Goal: Transaction & Acquisition: Purchase product/service

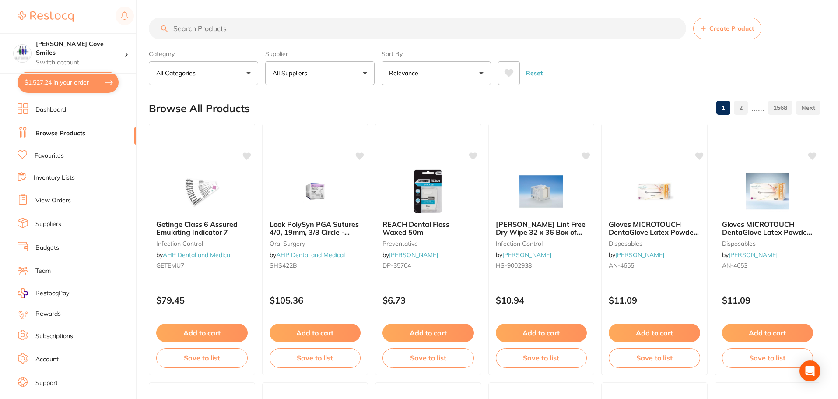
click at [64, 84] on button "$1,527.24 in your order" at bounding box center [67, 82] width 101 height 21
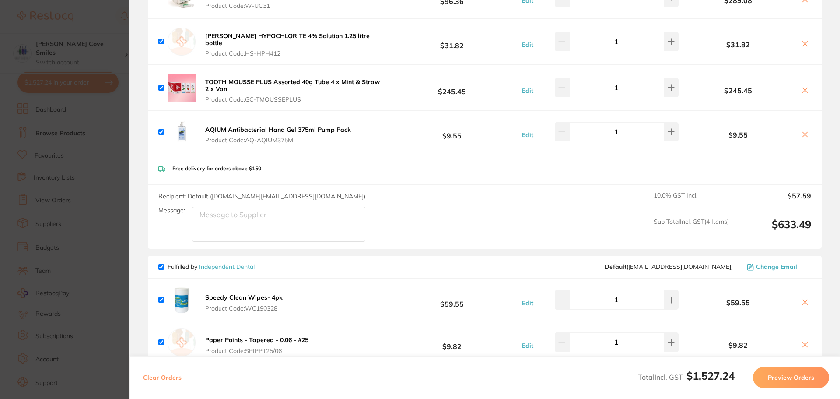
scroll to position [306, 0]
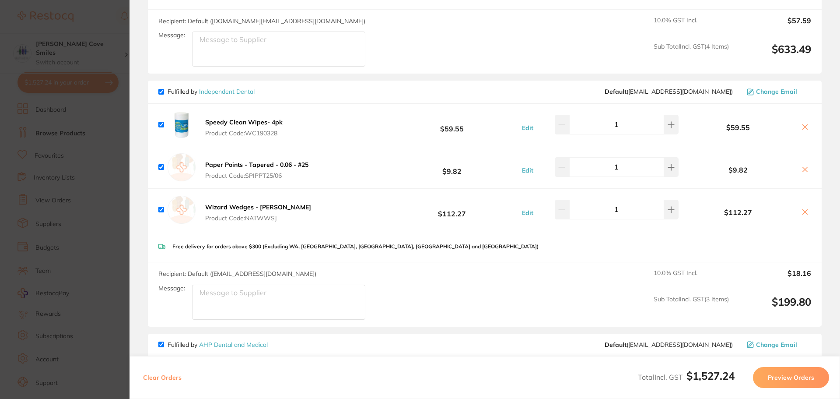
click at [95, 143] on section "Update RRP Set your pre negotiated price for this item. Item Agreed RRP (excl. …" at bounding box center [420, 199] width 840 height 399
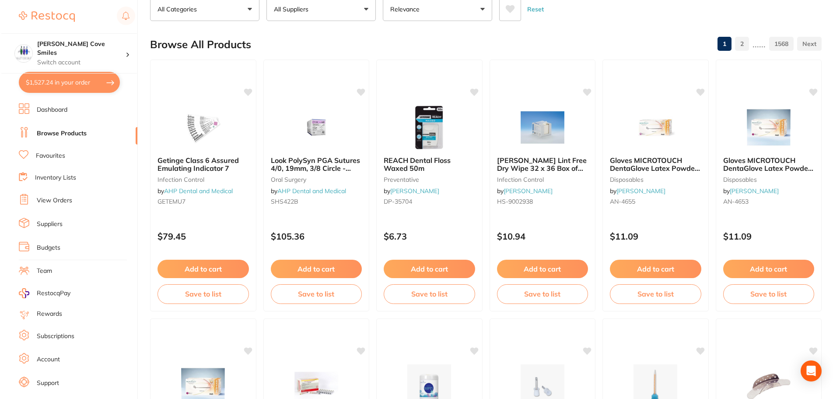
scroll to position [0, 0]
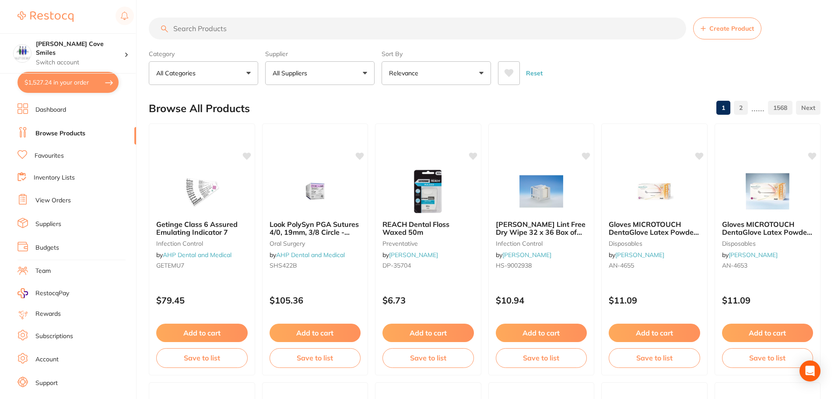
click at [65, 87] on button "$1,527.24 in your order" at bounding box center [67, 82] width 101 height 21
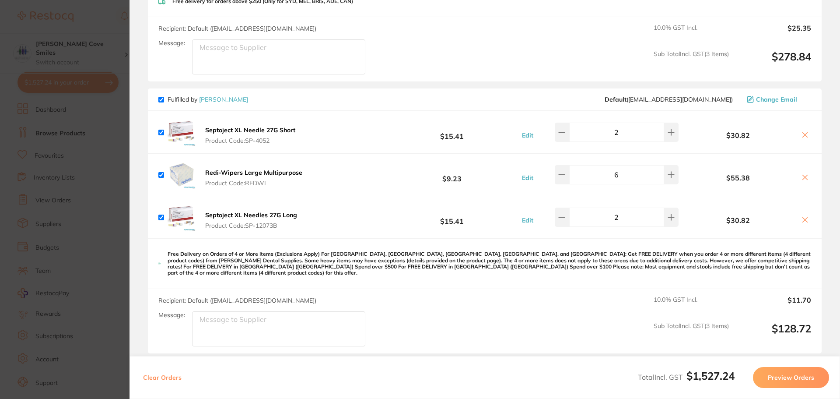
scroll to position [787, 0]
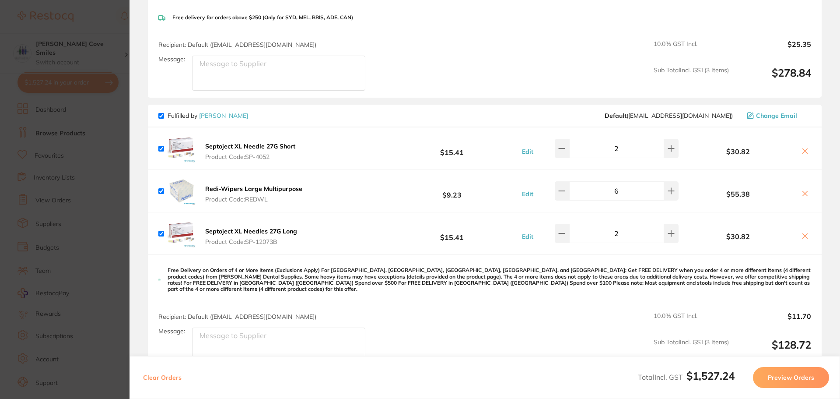
click at [70, 121] on section "Update RRP Set your pre negotiated price for this item. Item Agreed RRP (excl. …" at bounding box center [420, 199] width 840 height 399
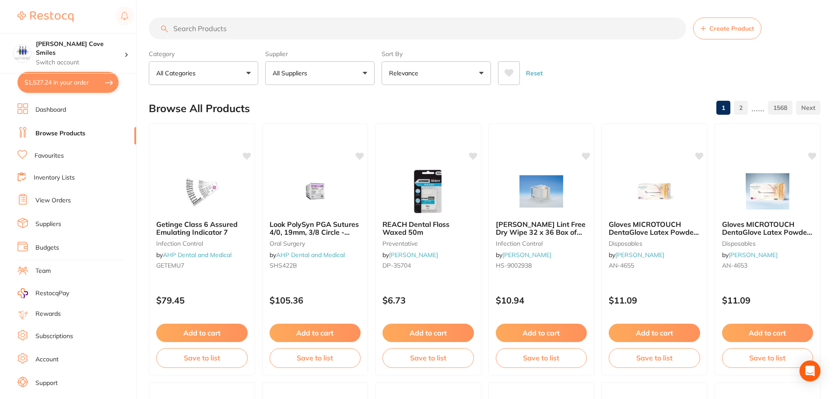
click at [63, 130] on link "Browse Products" at bounding box center [60, 133] width 50 height 9
click at [211, 24] on input "search" at bounding box center [417, 28] width 537 height 22
type input "plain gut sutures"
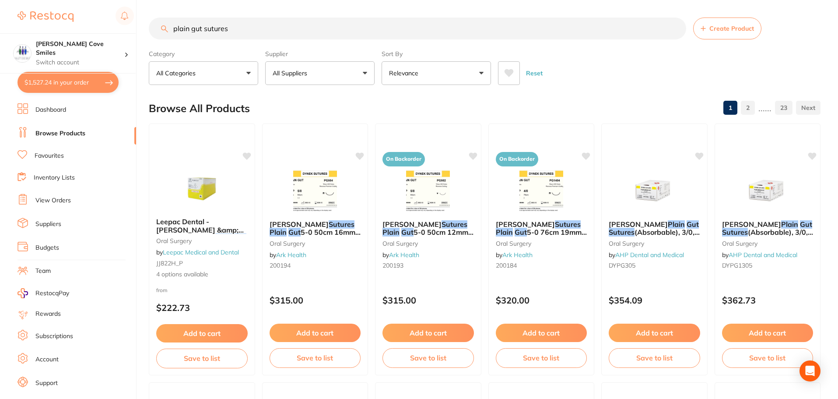
click at [332, 77] on button "All Suppliers" at bounding box center [319, 73] width 109 height 24
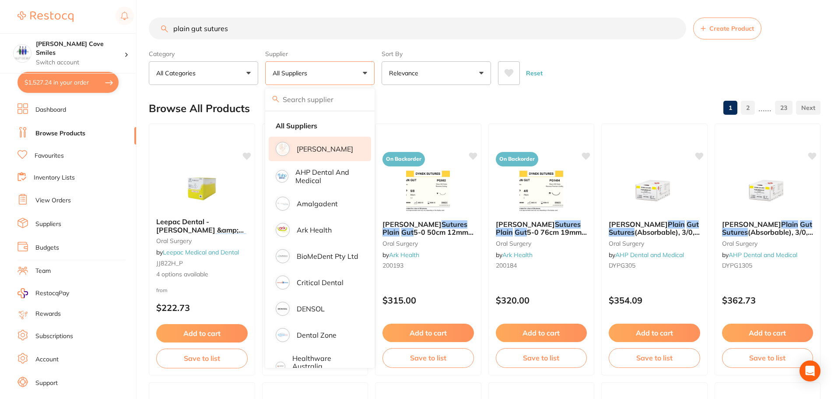
click at [320, 148] on p "[PERSON_NAME]" at bounding box center [325, 149] width 56 height 8
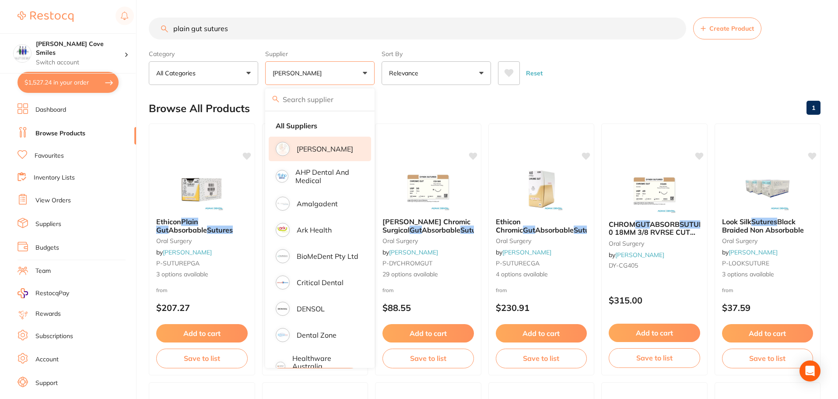
click at [98, 86] on button "$1,527.24 in your order" at bounding box center [67, 82] width 101 height 21
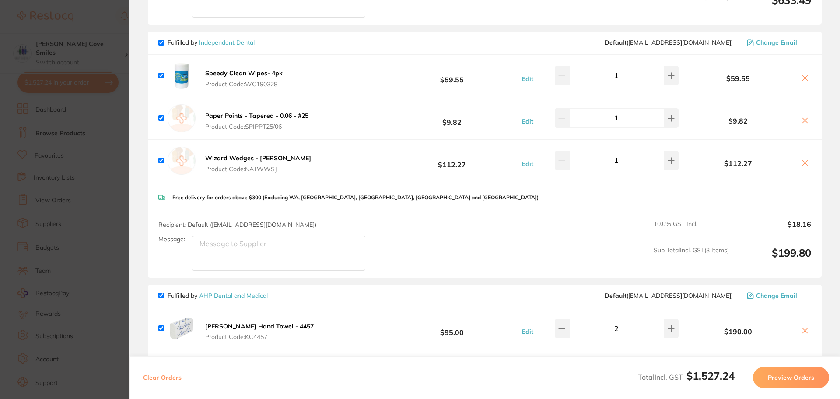
scroll to position [350, 0]
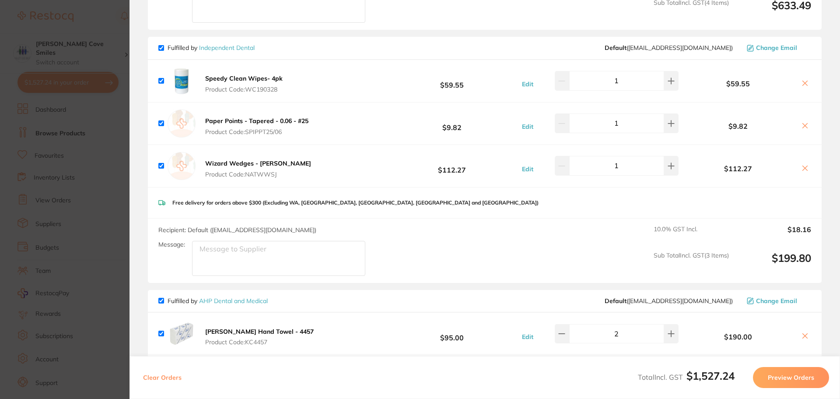
click at [231, 160] on b "Wizard Wedges - [PERSON_NAME]" at bounding box center [258, 163] width 106 height 8
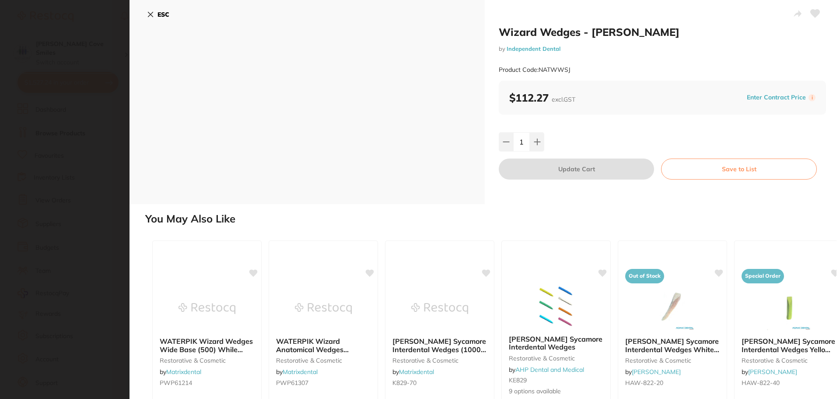
click at [148, 12] on icon at bounding box center [150, 14] width 5 height 5
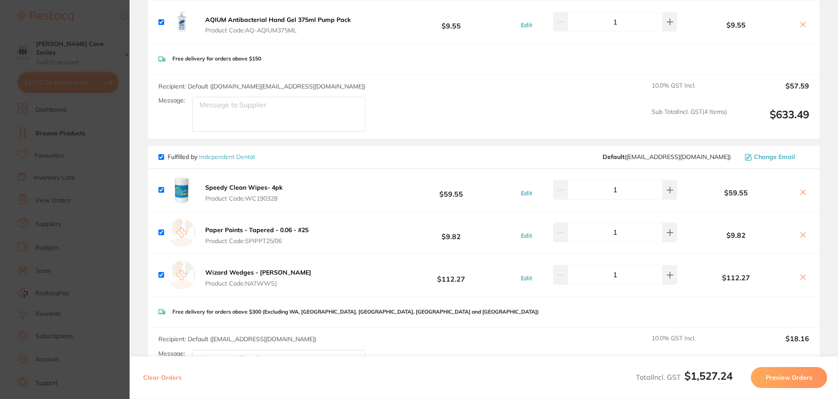
scroll to position [87, 0]
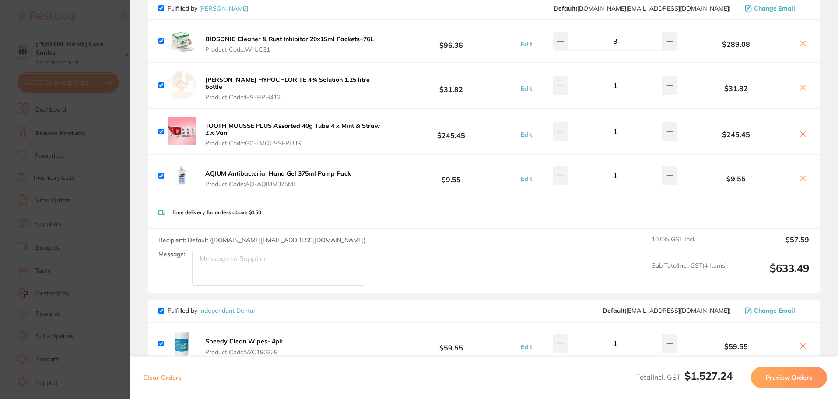
click at [71, 140] on section "Update RRP Set your pre negotiated price for this item. Item Agreed RRP (excl. …" at bounding box center [419, 199] width 838 height 399
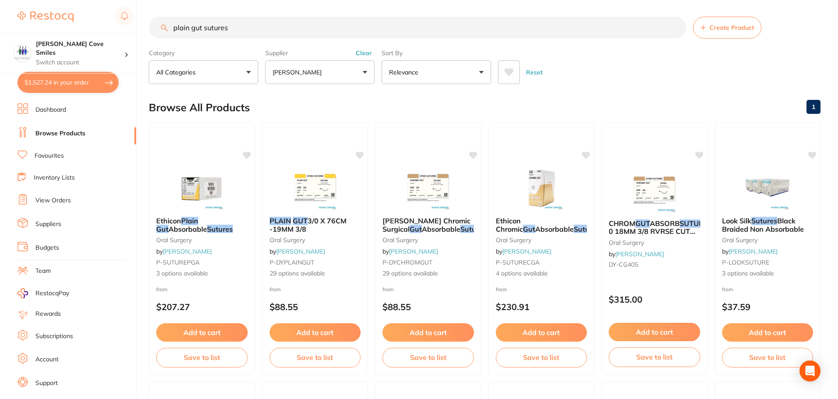
click at [69, 135] on link "Browse Products" at bounding box center [60, 133] width 50 height 9
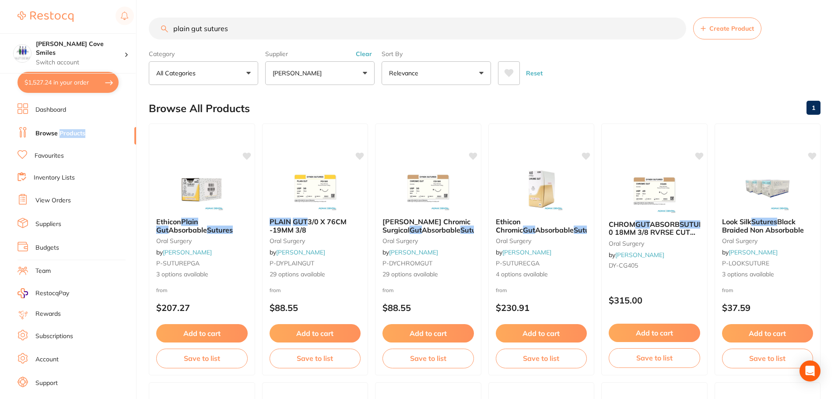
click at [69, 135] on link "Browse Products" at bounding box center [60, 133] width 50 height 9
click at [675, 28] on input "plain gut sutures" at bounding box center [417, 28] width 537 height 22
click at [313, 21] on input "search" at bounding box center [417, 28] width 537 height 22
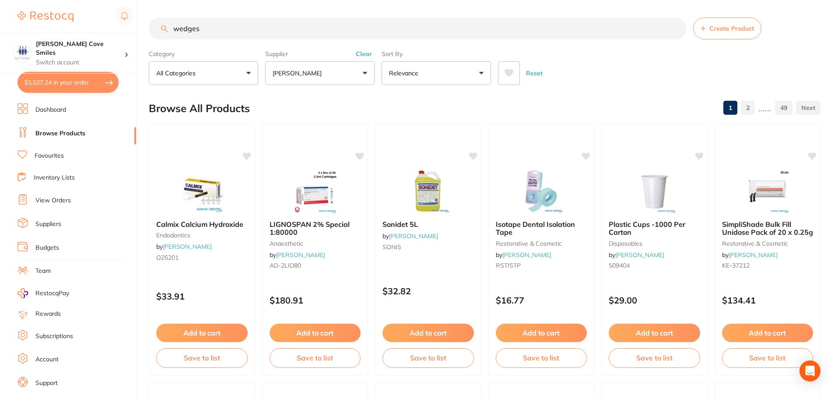
type input "wedges"
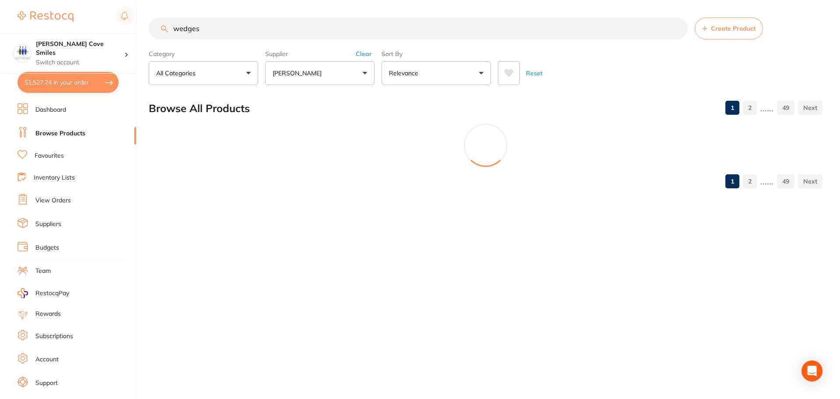
click at [353, 76] on button "[PERSON_NAME]" at bounding box center [319, 73] width 109 height 24
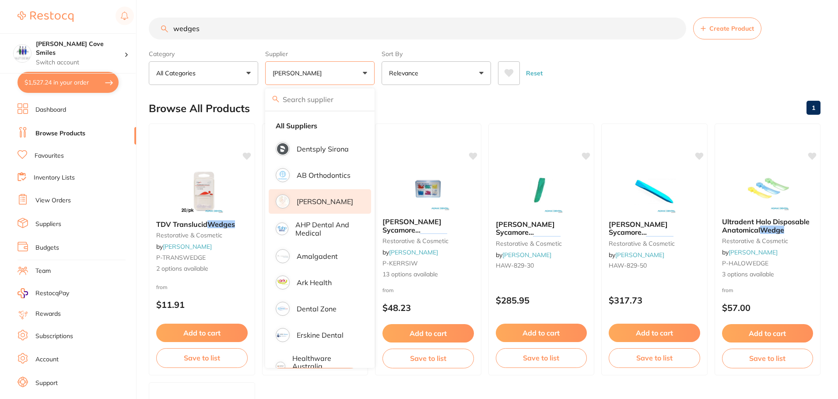
click at [331, 98] on input "search" at bounding box center [319, 99] width 109 height 22
click at [320, 128] on li "All Suppliers" at bounding box center [320, 125] width 102 height 18
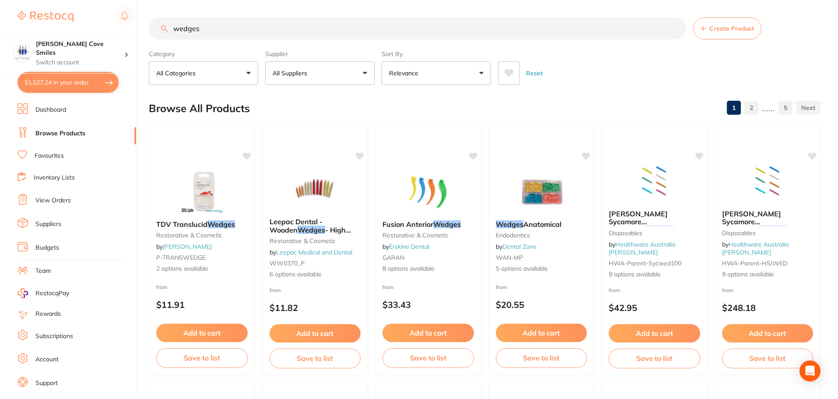
click at [301, 74] on p "All Suppliers" at bounding box center [292, 73] width 38 height 9
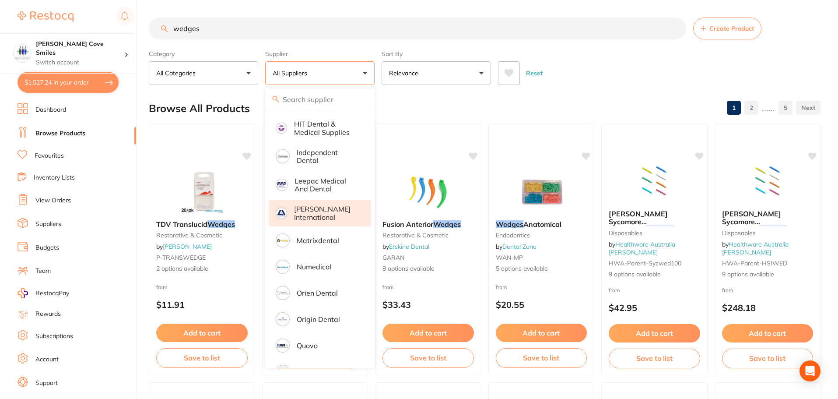
scroll to position [306, 0]
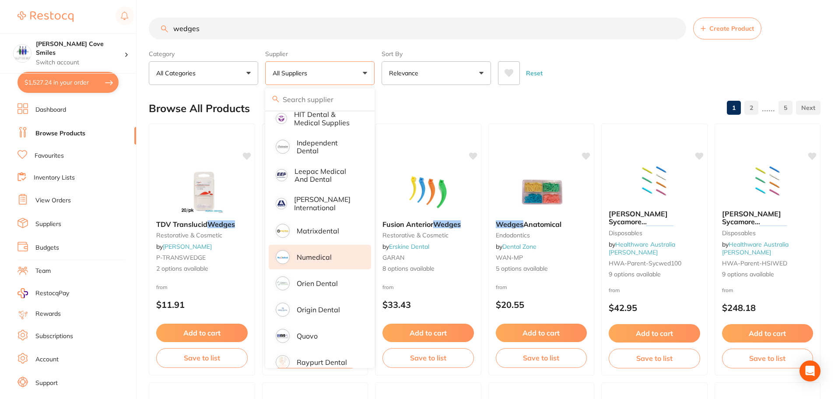
click at [324, 255] on li "Numedical" at bounding box center [320, 257] width 102 height 24
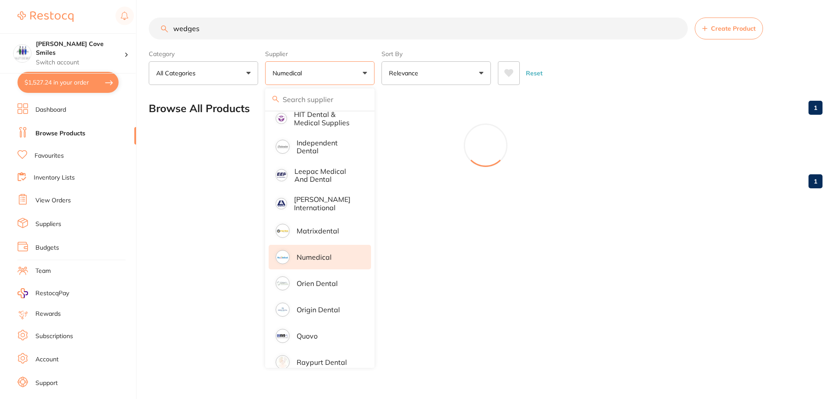
click at [626, 226] on div "wedges Create Product Category All Categories All Categories restorative & cosm…" at bounding box center [494, 199] width 691 height 399
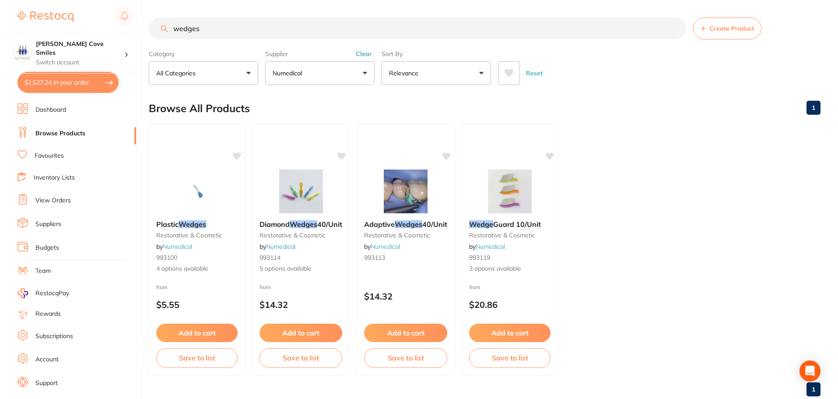
click at [325, 74] on button "Numedical" at bounding box center [319, 73] width 109 height 24
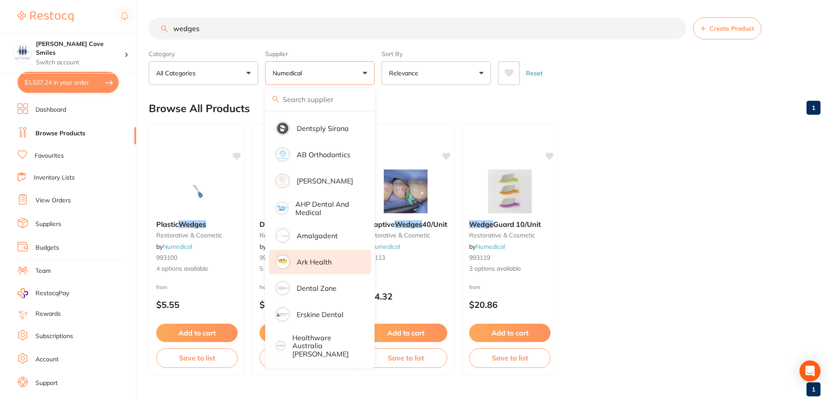
scroll to position [0, 0]
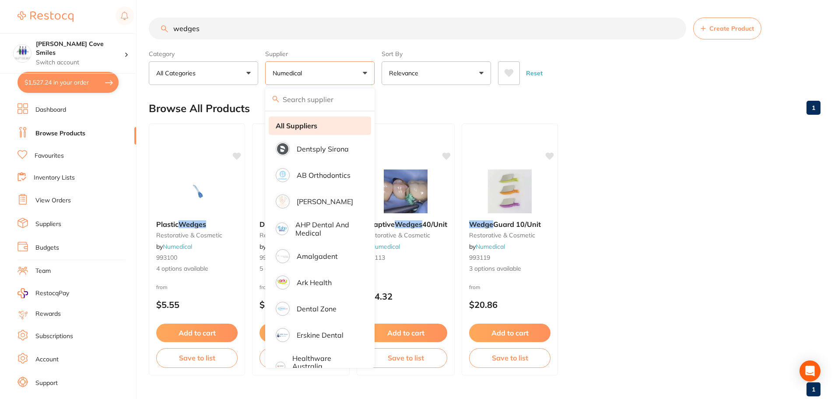
click at [317, 124] on strong "All Suppliers" at bounding box center [297, 126] width 42 height 8
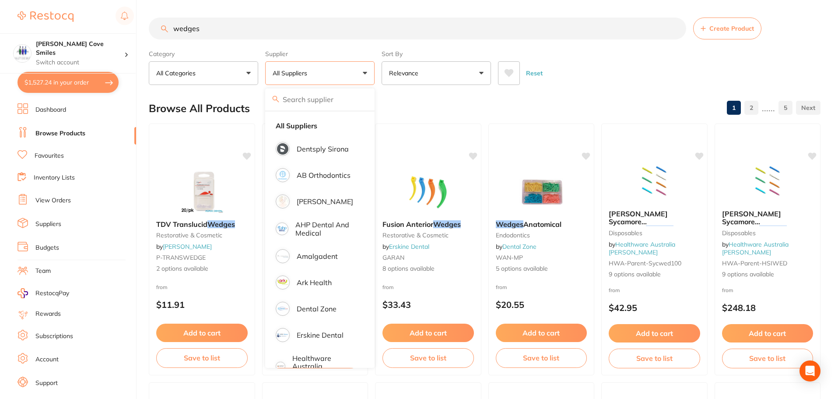
click at [604, 79] on div "Reset" at bounding box center [655, 69] width 315 height 31
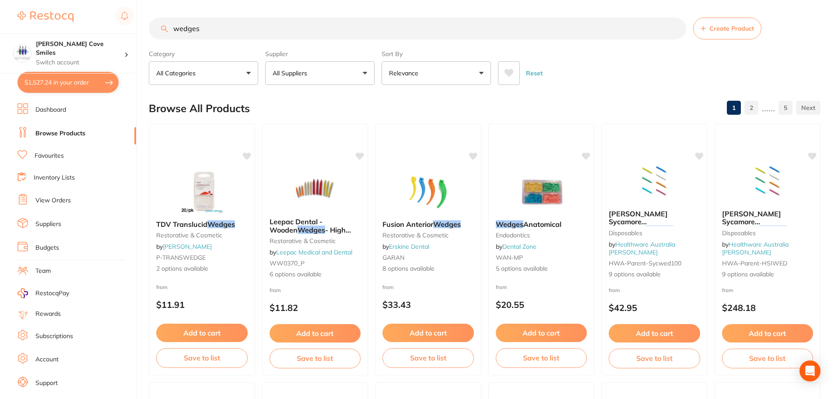
click at [60, 203] on link "View Orders" at bounding box center [52, 200] width 35 height 9
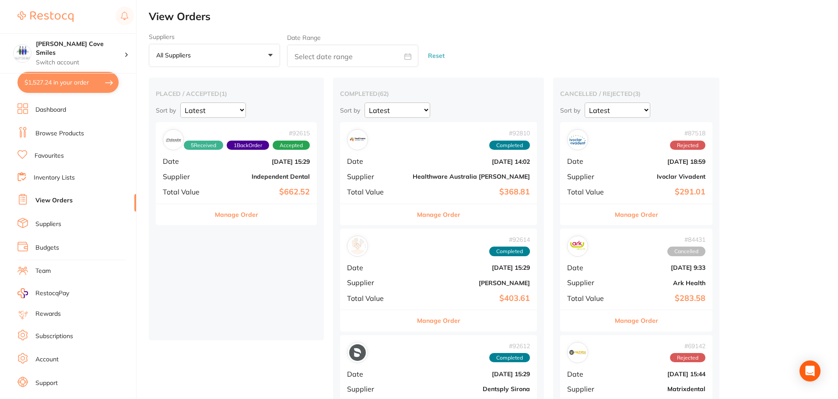
click at [58, 134] on link "Browse Products" at bounding box center [59, 133] width 49 height 9
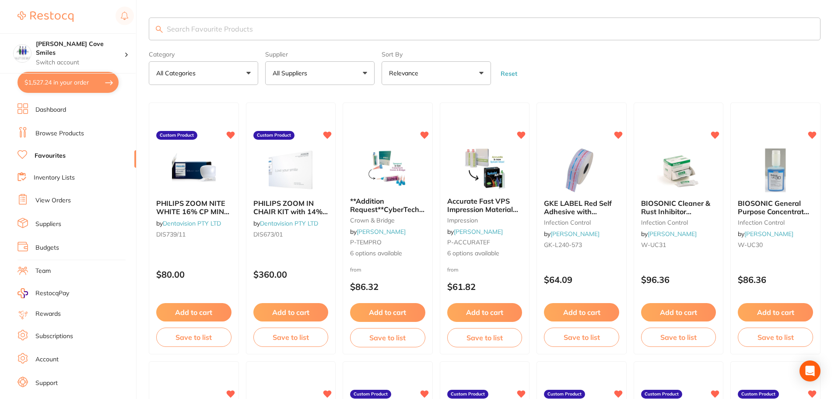
click at [251, 33] on input "search" at bounding box center [485, 28] width 672 height 23
click at [55, 153] on link "Favourites" at bounding box center [50, 155] width 31 height 9
click at [344, 82] on button "All Suppliers" at bounding box center [319, 73] width 109 height 24
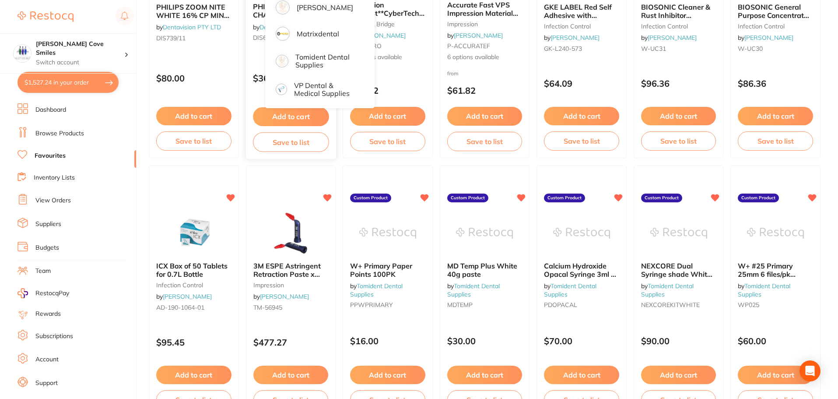
scroll to position [131, 0]
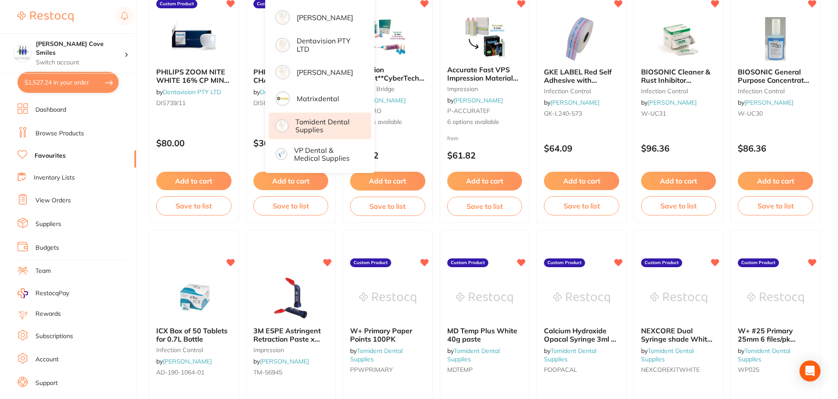
click at [326, 133] on p "Tomident Dental Supplies" at bounding box center [326, 126] width 63 height 16
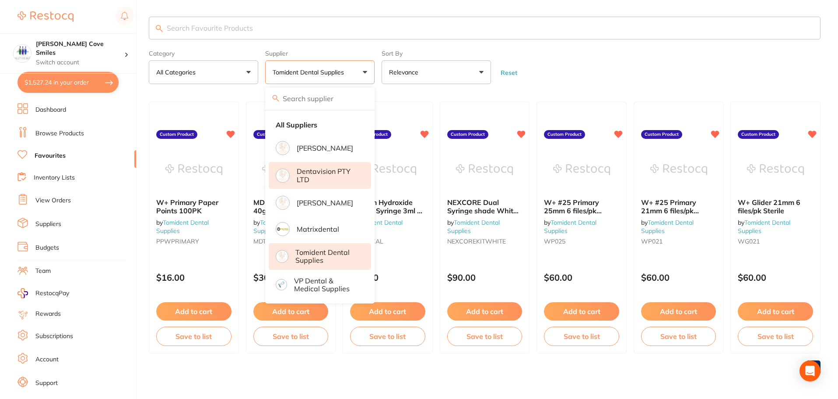
scroll to position [1, 0]
click at [178, 28] on input "search" at bounding box center [485, 28] width 672 height 23
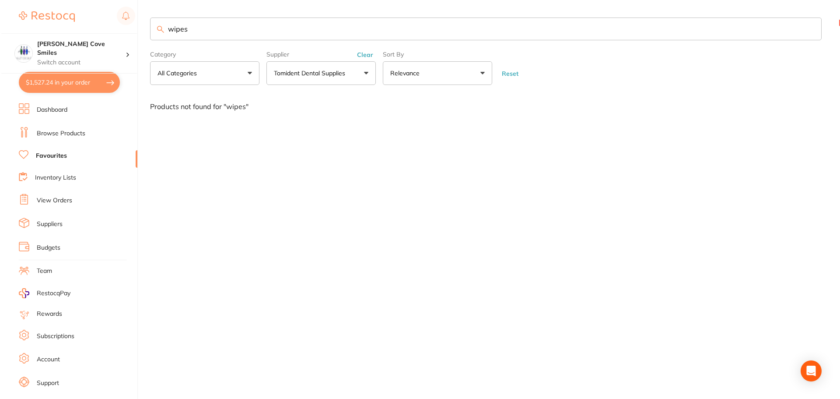
scroll to position [0, 0]
click at [371, 84] on button "Tomident Dental Supplies" at bounding box center [319, 73] width 109 height 24
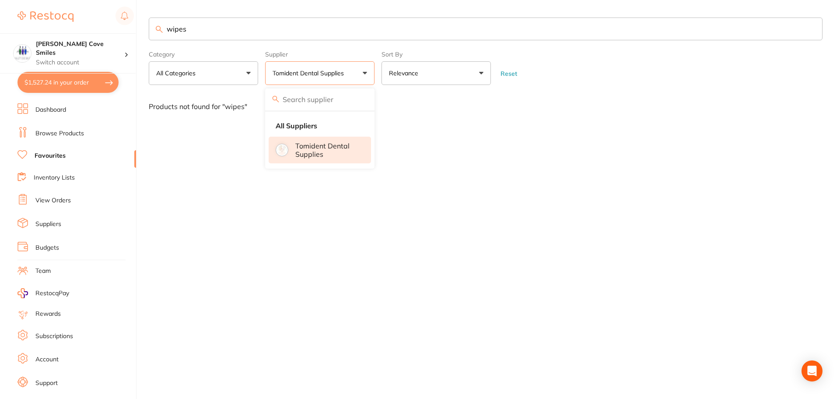
click at [350, 80] on button "Tomident Dental Supplies" at bounding box center [319, 73] width 109 height 24
click at [336, 78] on button "Tomident Dental Supplies" at bounding box center [319, 73] width 109 height 24
click at [317, 126] on strong "All Suppliers" at bounding box center [297, 126] width 42 height 8
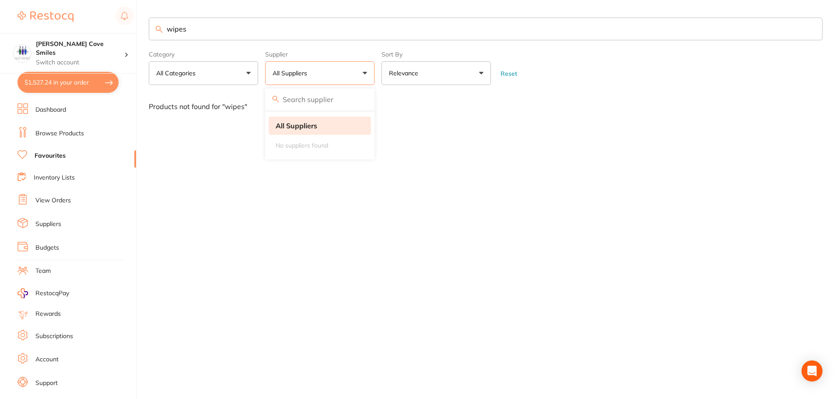
click at [290, 123] on strong "All Suppliers" at bounding box center [297, 126] width 42 height 8
click at [357, 26] on input "wipes" at bounding box center [486, 28] width 674 height 23
drag, startPoint x: 199, startPoint y: 29, endPoint x: 159, endPoint y: 43, distance: 43.0
click at [161, 44] on section "wipes Category All Categories All Categories No categories found Clear Category…" at bounding box center [486, 50] width 674 height 67
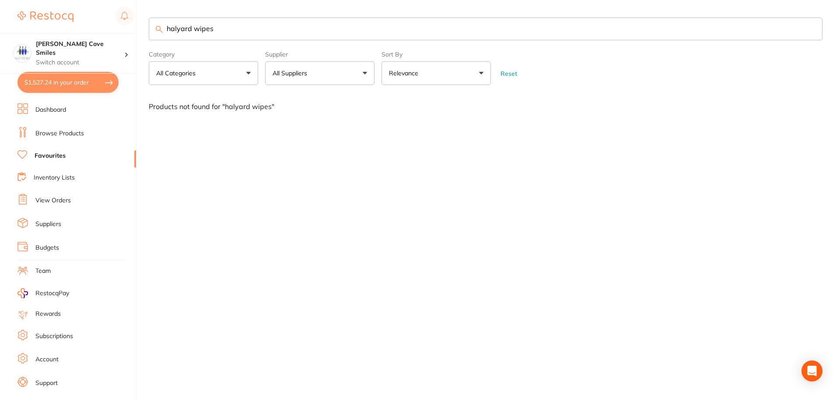
type input "halyard wipes"
click at [253, 71] on button "All Categories" at bounding box center [203, 73] width 109 height 24
click at [213, 126] on li "All Categories" at bounding box center [203, 125] width 102 height 18
click at [215, 126] on li "All Categories" at bounding box center [203, 125] width 102 height 18
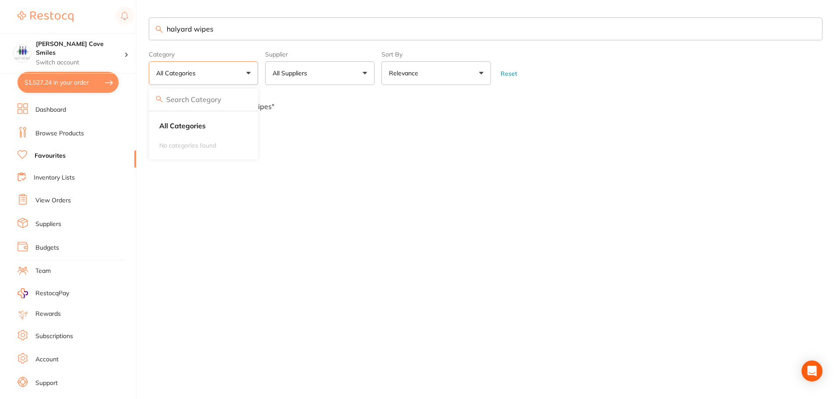
click at [328, 74] on button "All Suppliers" at bounding box center [319, 73] width 109 height 24
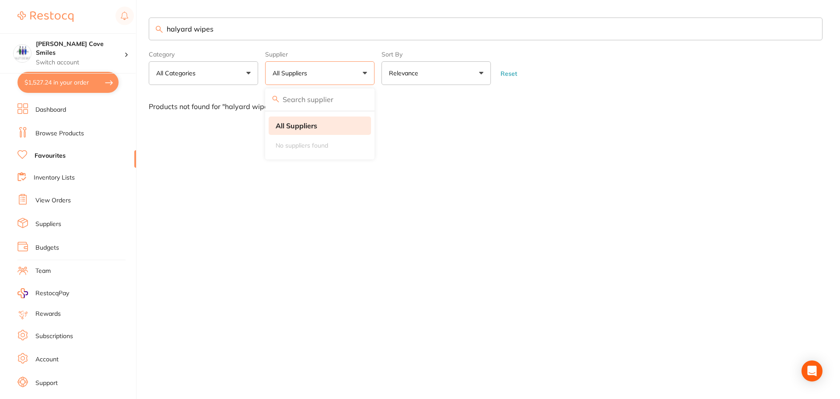
click at [321, 123] on li "All Suppliers" at bounding box center [320, 125] width 102 height 18
click at [334, 122] on li "All Suppliers" at bounding box center [320, 125] width 102 height 18
click at [59, 133] on link "Browse Products" at bounding box center [59, 133] width 49 height 9
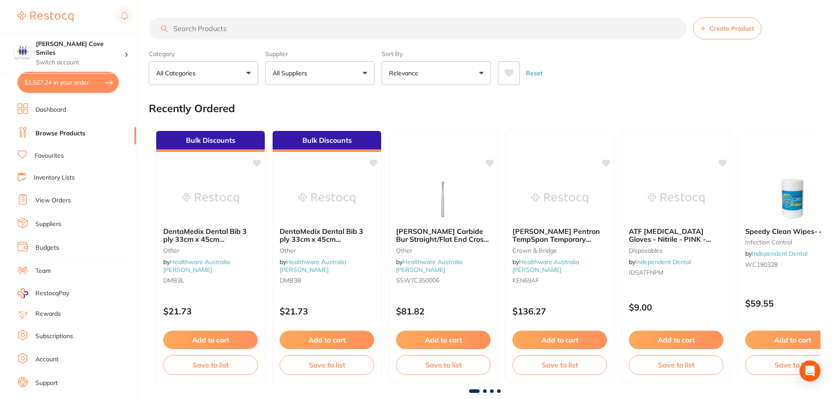
click at [234, 30] on input "search" at bounding box center [417, 28] width 537 height 22
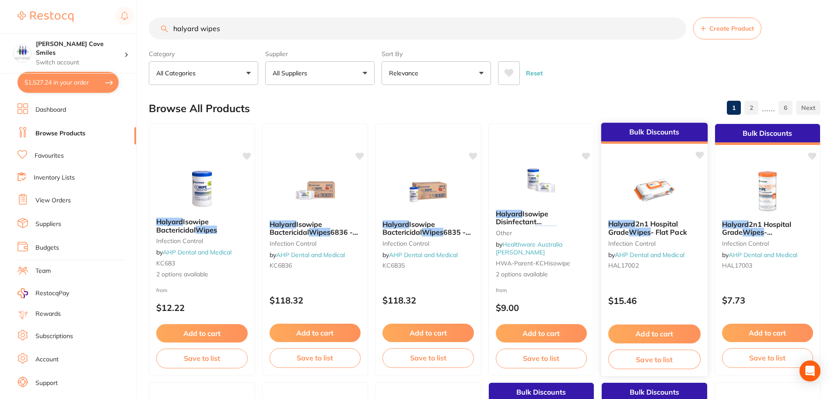
type input "halyard wipes"
click at [633, 330] on button "Add to cart" at bounding box center [654, 333] width 92 height 19
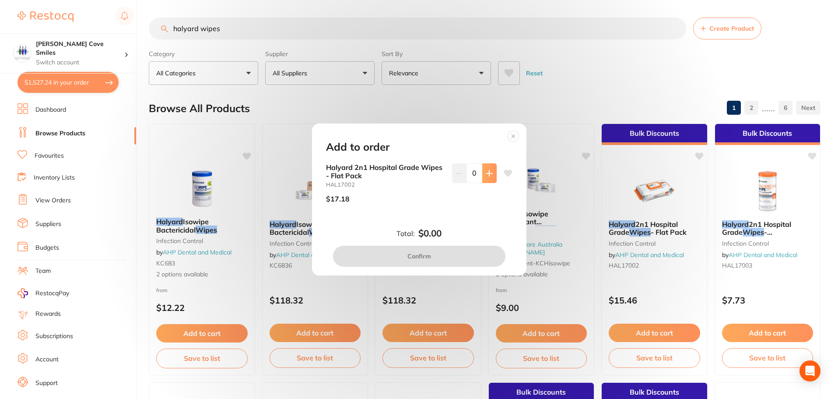
click at [489, 174] on icon at bounding box center [489, 173] width 7 height 7
click at [489, 172] on icon at bounding box center [489, 173] width 7 height 7
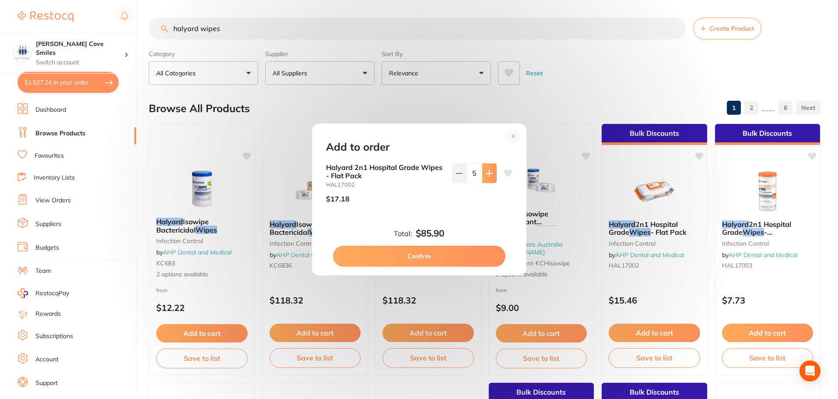
click at [489, 172] on icon at bounding box center [489, 173] width 7 height 7
type input "6"
click at [466, 253] on button "Confirm" at bounding box center [419, 255] width 172 height 21
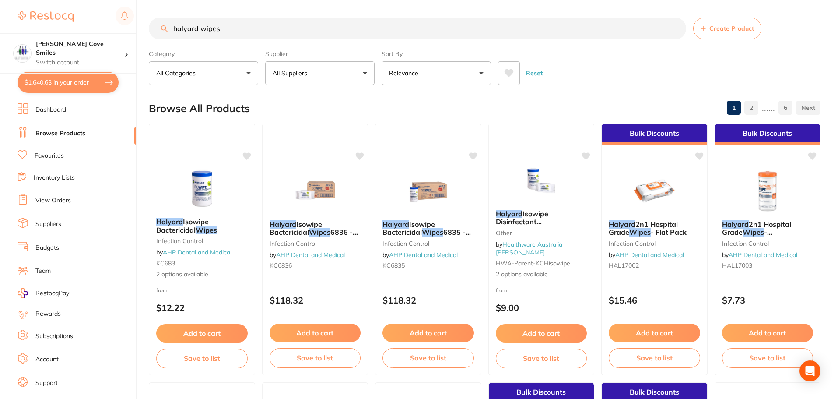
checkbox input "false"
drag, startPoint x: 51, startPoint y: 78, endPoint x: 312, endPoint y: 148, distance: 270.3
click at [51, 78] on button "$1,629.28 in your order" at bounding box center [67, 82] width 101 height 21
checkbox input "true"
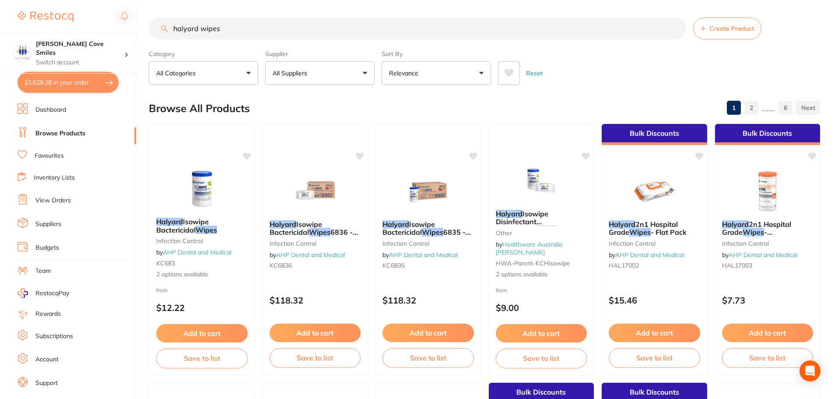
checkbox input "true"
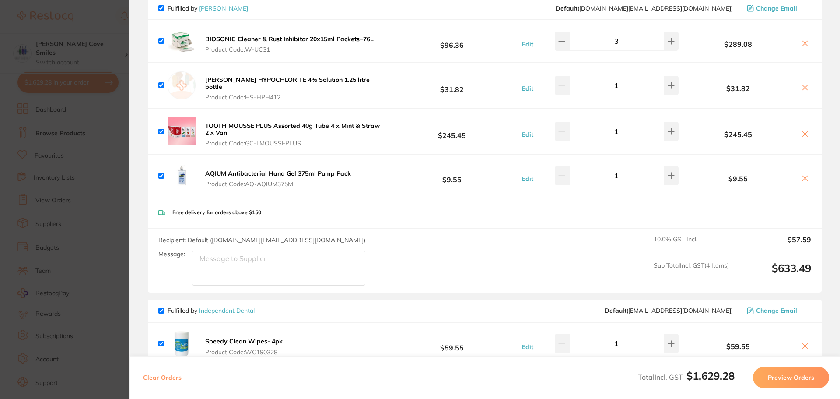
scroll to position [262, 0]
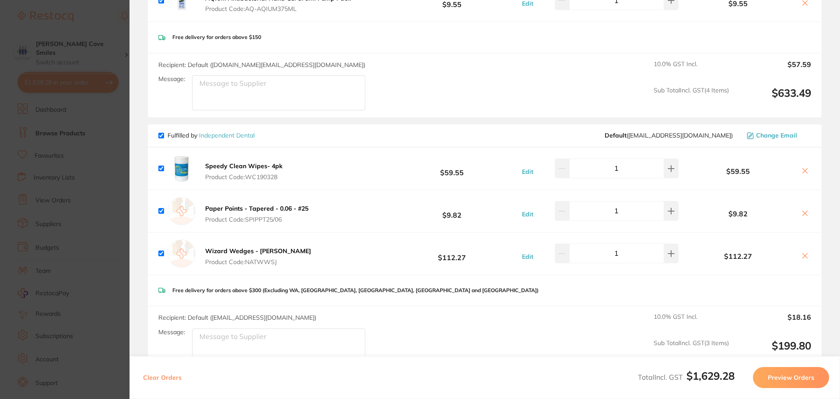
click at [801, 167] on icon at bounding box center [804, 170] width 7 height 7
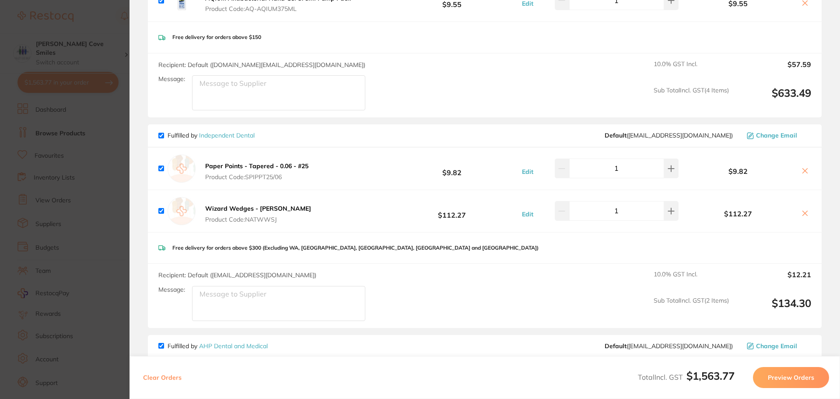
checkbox input "true"
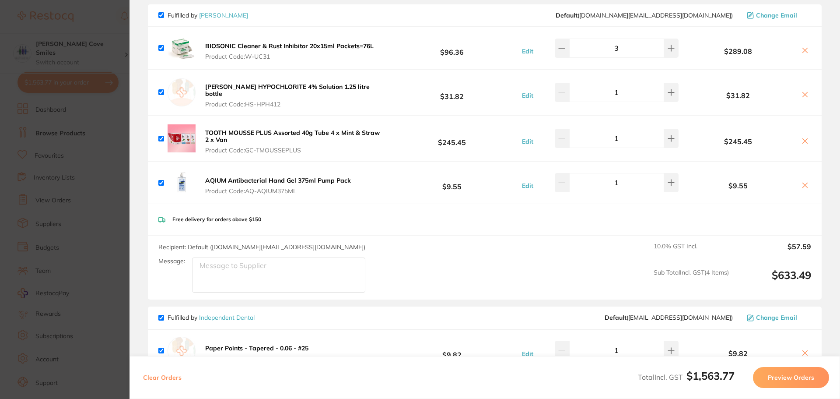
scroll to position [0, 0]
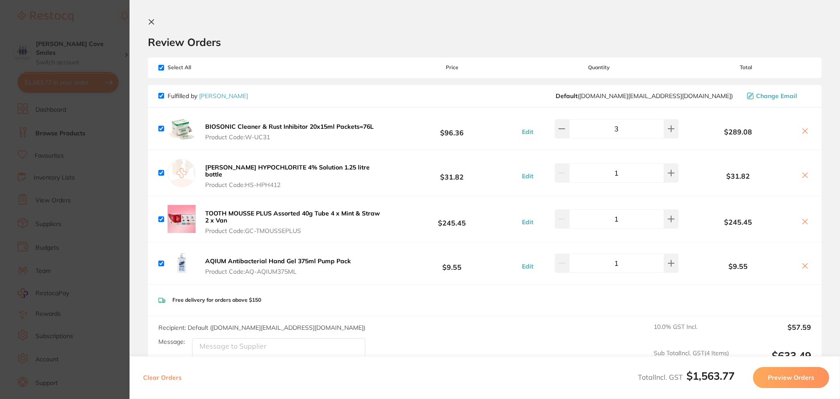
click at [149, 17] on section "Review Orders Your orders are being processed and we will notify you once we ha…" at bounding box center [484, 199] width 710 height 399
click at [151, 20] on icon at bounding box center [151, 21] width 7 height 7
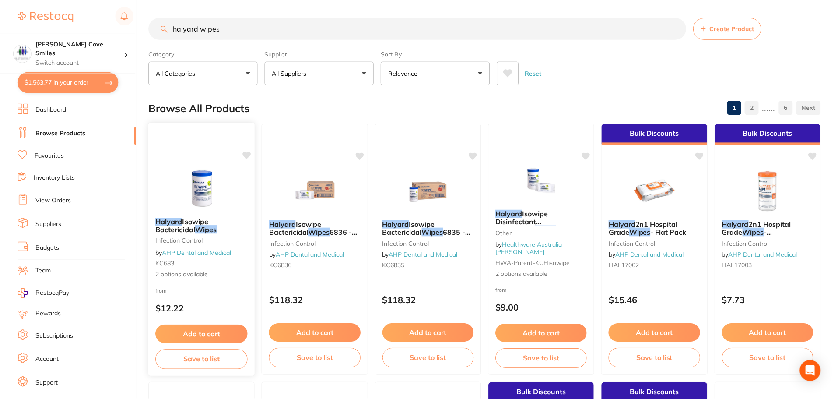
scroll to position [2, 0]
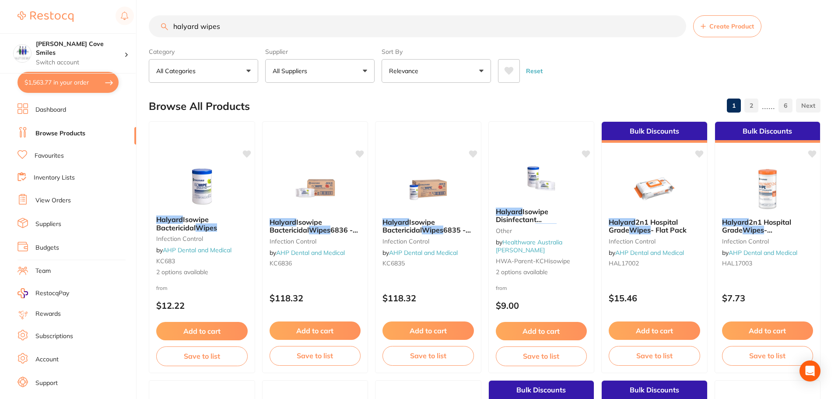
click at [346, 70] on button "All Suppliers" at bounding box center [319, 71] width 109 height 24
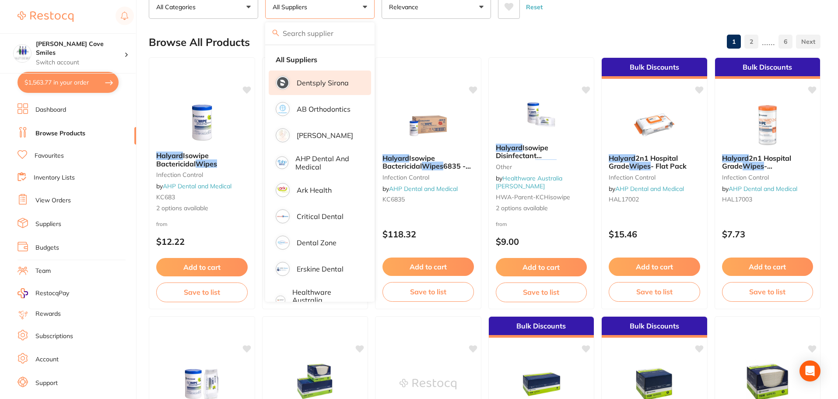
scroll to position [0, 0]
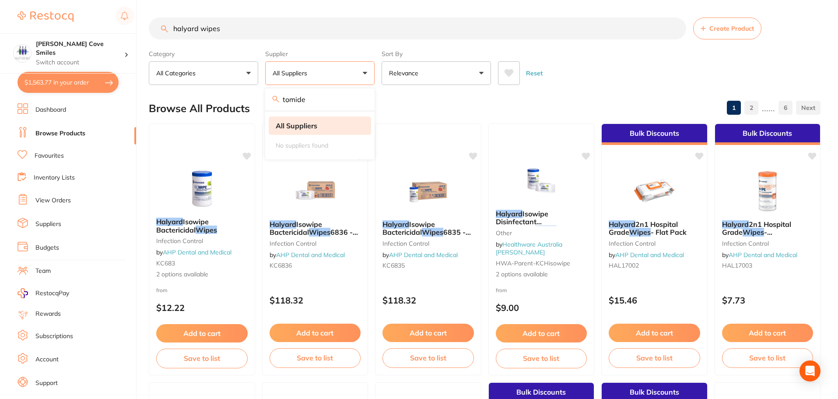
type input "tomiden"
drag, startPoint x: 329, startPoint y: 101, endPoint x: 261, endPoint y: 111, distance: 69.3
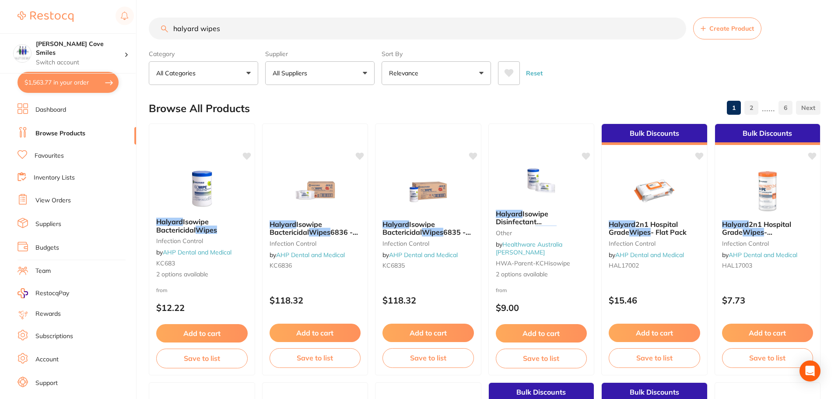
click at [289, 72] on p "All Suppliers" at bounding box center [292, 73] width 38 height 9
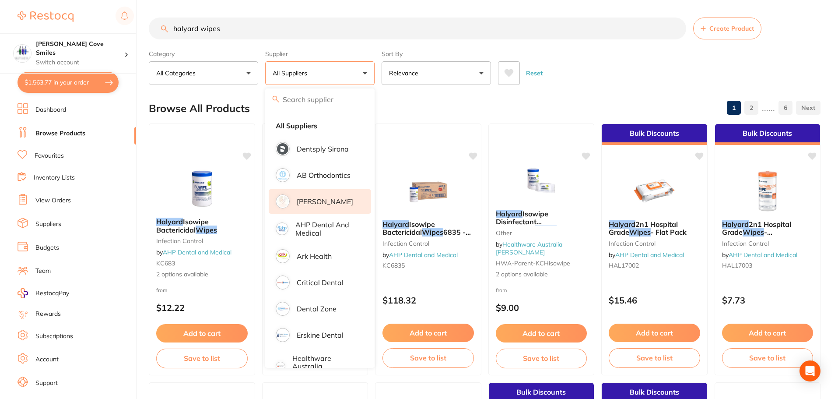
click at [284, 198] on img at bounding box center [282, 201] width 11 height 11
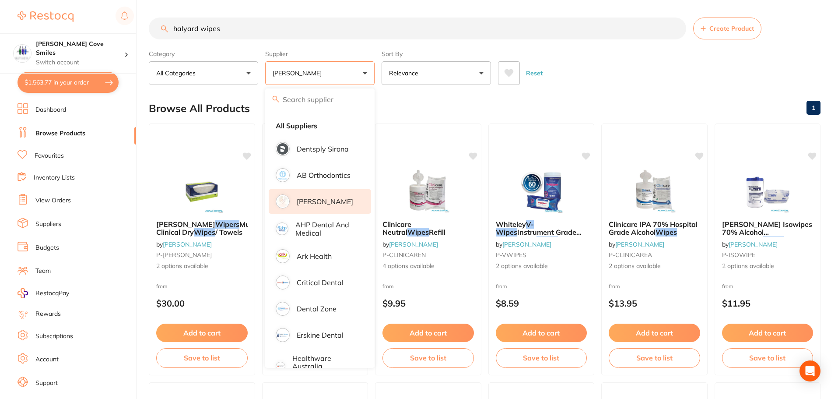
click at [335, 196] on li "[PERSON_NAME]" at bounding box center [320, 201] width 102 height 24
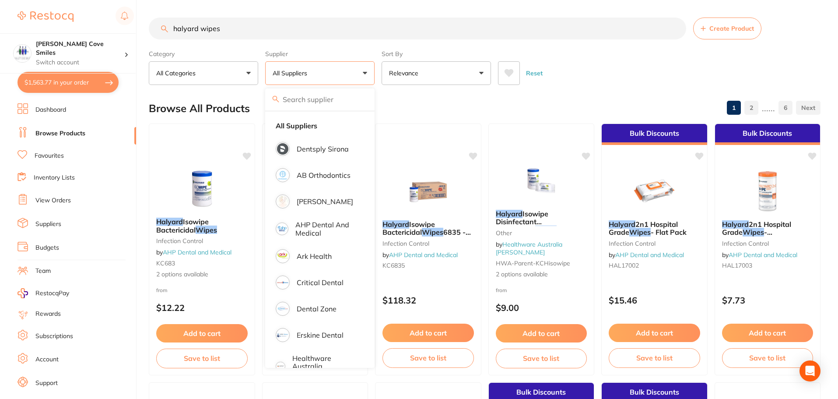
click at [218, 72] on button "All Categories" at bounding box center [203, 73] width 109 height 24
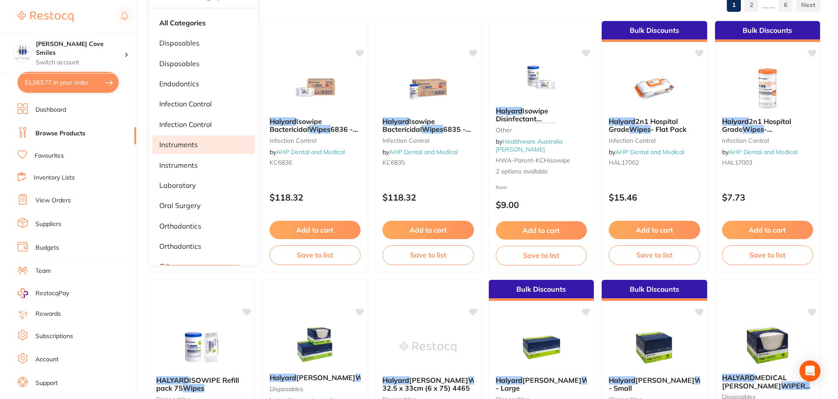
scroll to position [87, 0]
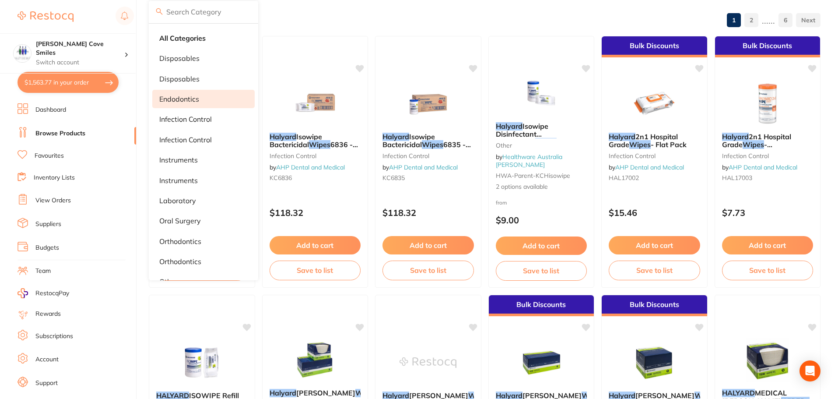
click at [185, 98] on p "endodontics" at bounding box center [179, 99] width 40 height 8
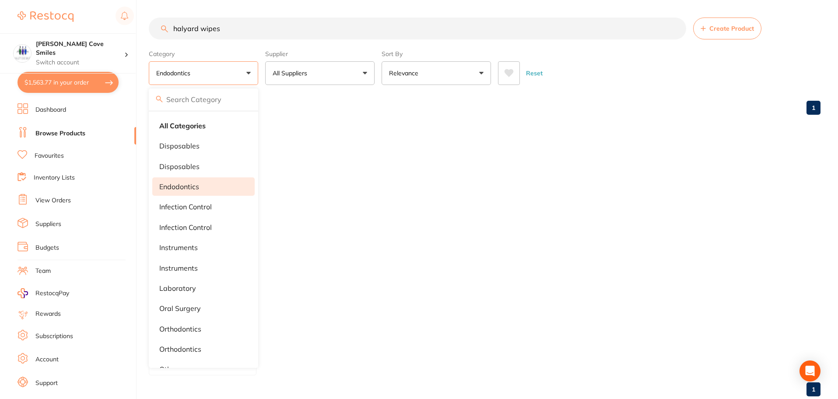
scroll to position [0, 0]
drag, startPoint x: 231, startPoint y: 29, endPoint x: 167, endPoint y: 39, distance: 65.1
click at [167, 39] on input "halyard wipes" at bounding box center [417, 28] width 537 height 22
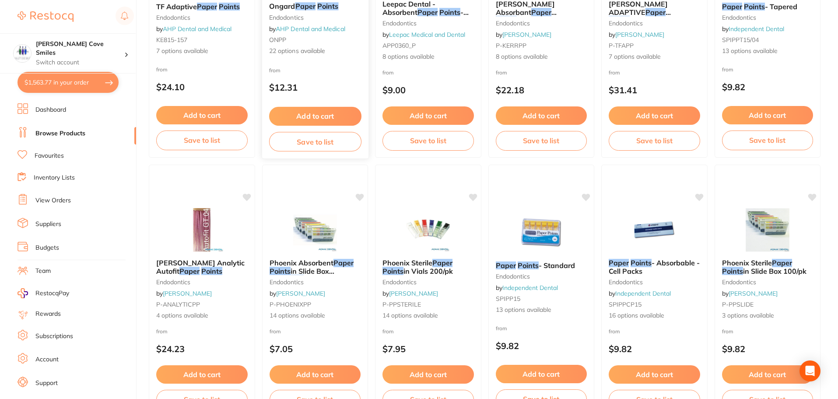
scroll to position [1269, 0]
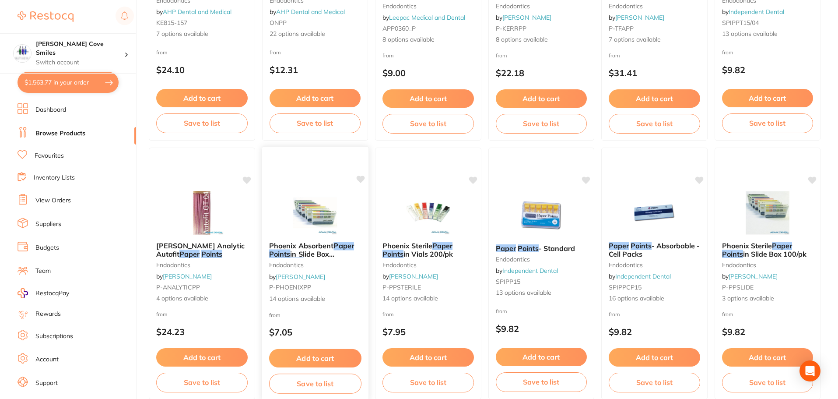
type input "paper points"
click at [308, 356] on button "Add to cart" at bounding box center [315, 358] width 92 height 19
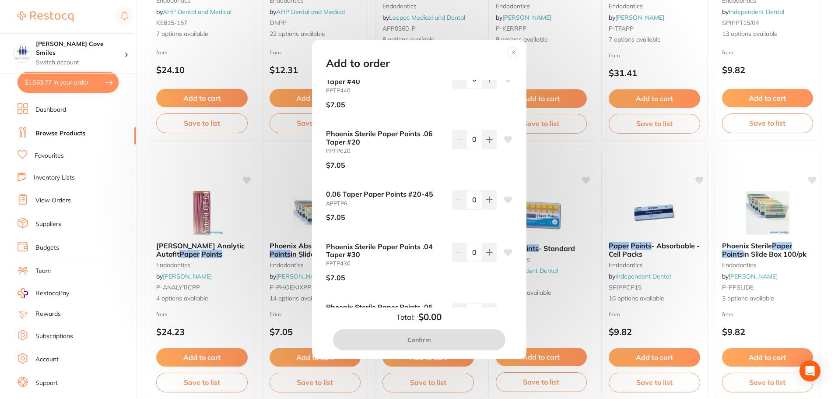
scroll to position [306, 0]
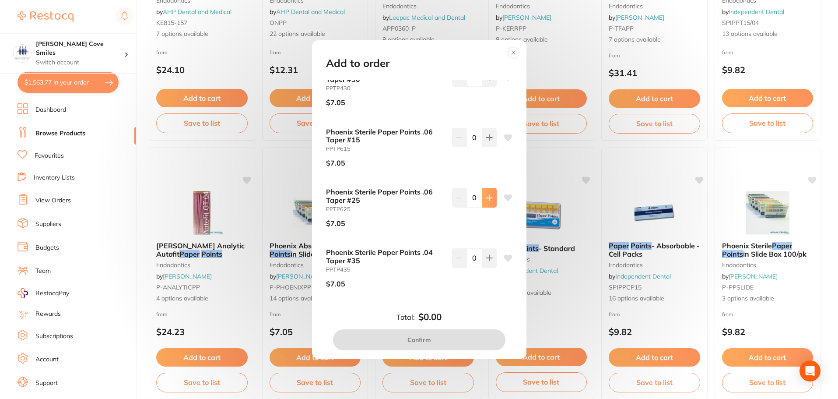
click at [486, 196] on icon at bounding box center [489, 197] width 7 height 7
type input "1"
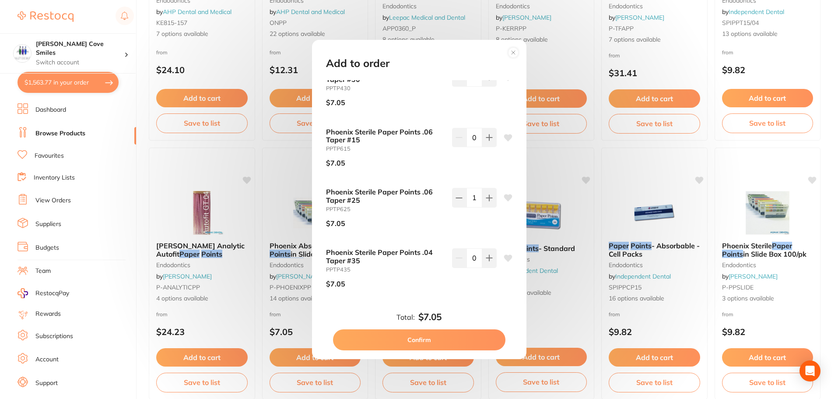
click at [422, 336] on button "Confirm" at bounding box center [419, 339] width 172 height 21
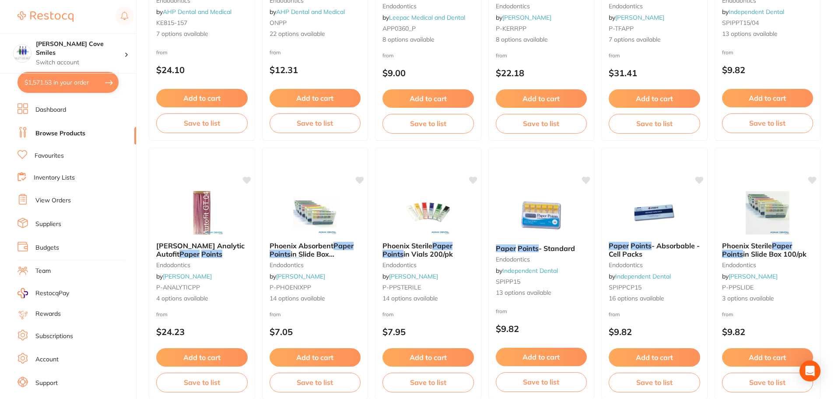
checkbox input "false"
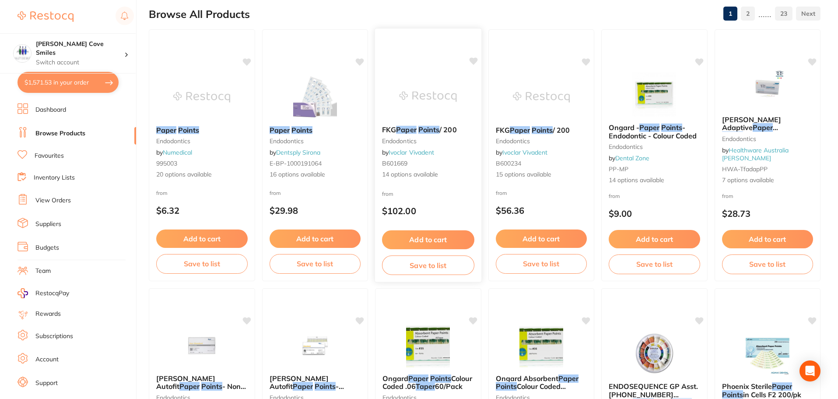
scroll to position [0, 0]
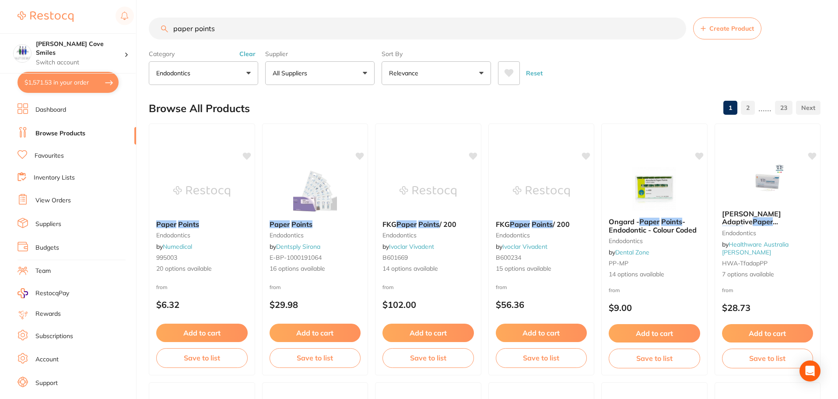
click at [243, 72] on button "endodontics" at bounding box center [203, 73] width 109 height 24
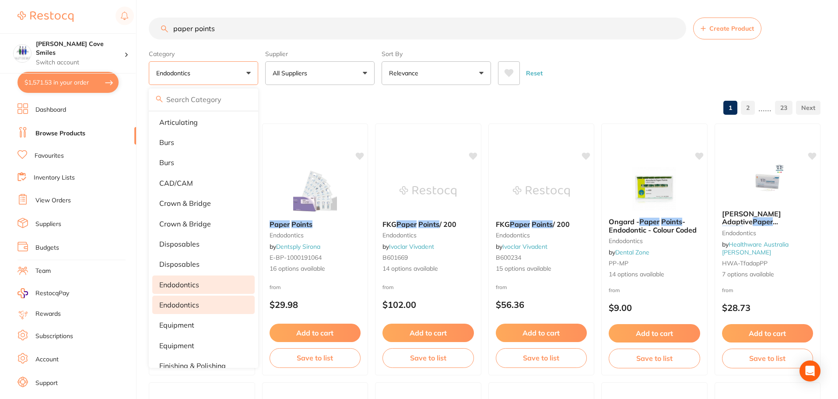
scroll to position [44, 0]
click at [197, 242] on p "disposables" at bounding box center [179, 244] width 40 height 8
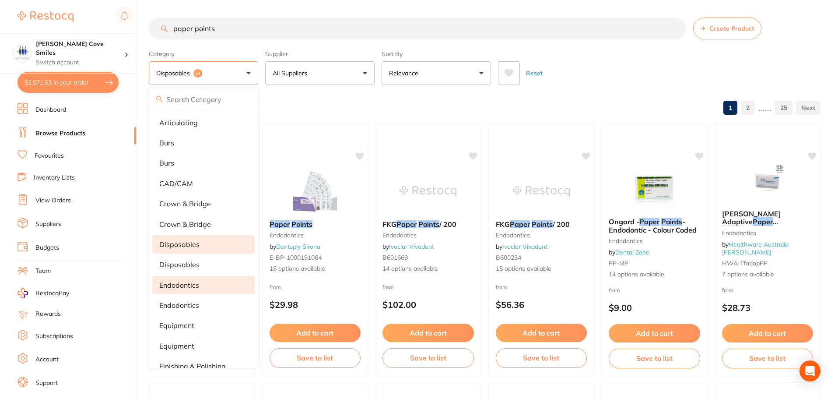
click at [207, 32] on input "paper points" at bounding box center [417, 28] width 537 height 22
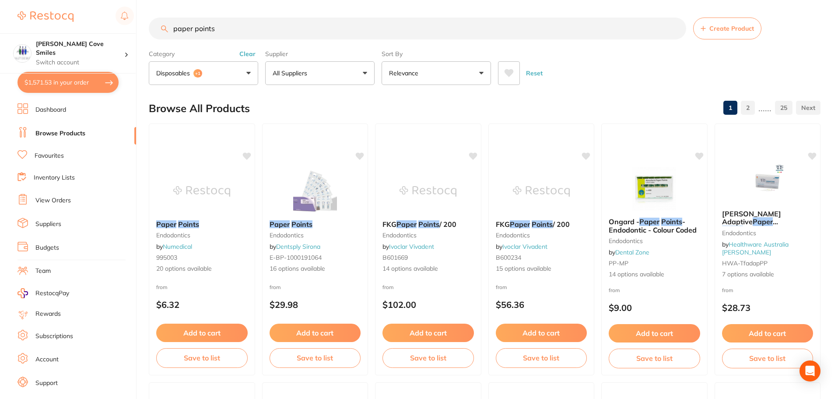
scroll to position [0, 0]
drag, startPoint x: 229, startPoint y: 33, endPoint x: 157, endPoint y: 44, distance: 72.5
click at [164, 45] on section "paper points Create Product Category disposables +1 All Categories anaesthetic …" at bounding box center [485, 50] width 672 height 67
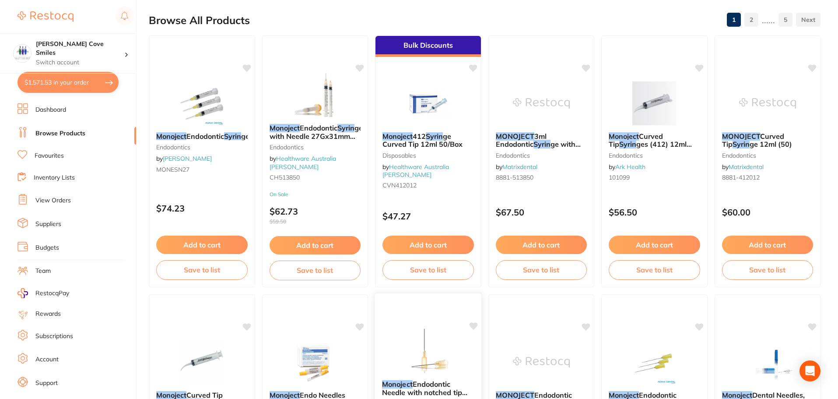
scroll to position [87, 0]
type input "monoject syrin"
click at [64, 79] on button "$1,571.53 in your order" at bounding box center [67, 82] width 101 height 21
checkbox input "true"
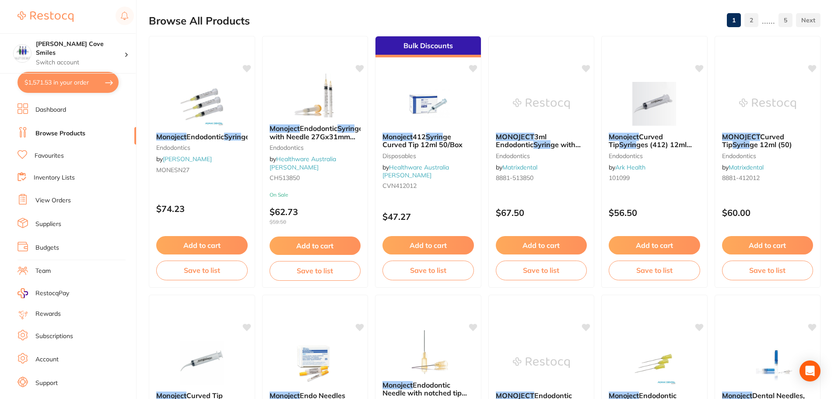
checkbox input "true"
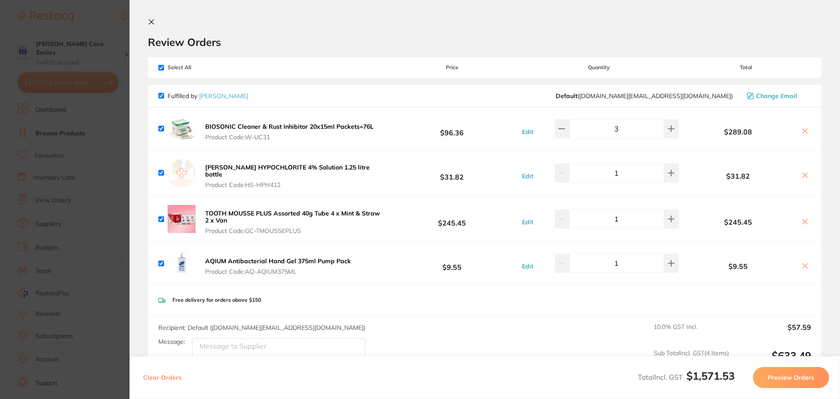
click at [150, 19] on icon at bounding box center [151, 21] width 7 height 7
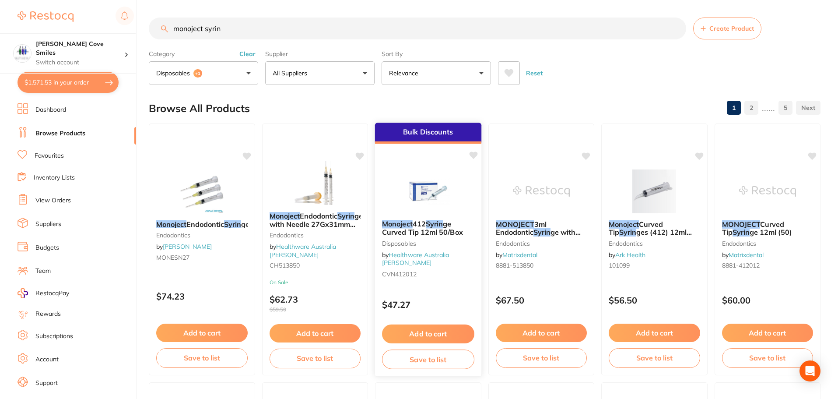
click at [421, 331] on button "Add to cart" at bounding box center [428, 333] width 92 height 19
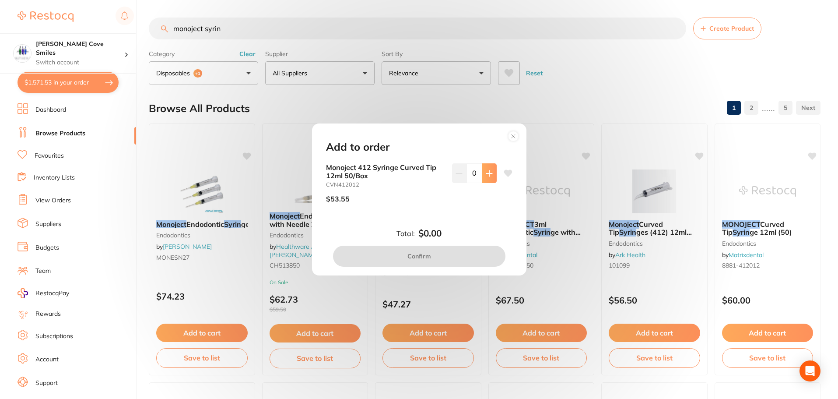
click at [486, 172] on icon at bounding box center [489, 173] width 7 height 7
type input "1"
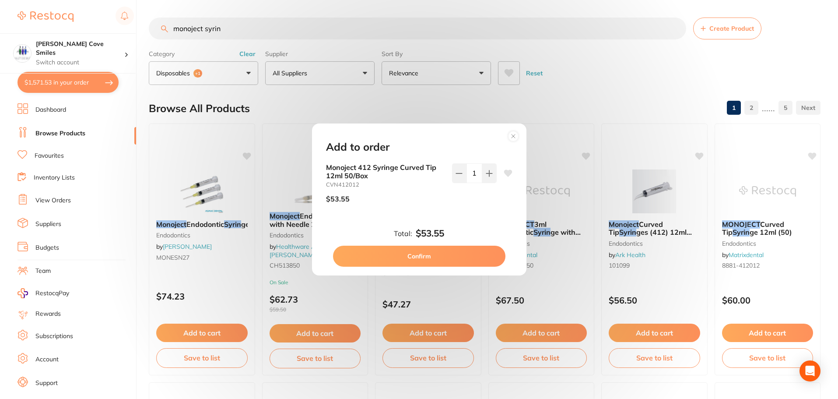
click at [364, 253] on button "Confirm" at bounding box center [419, 255] width 172 height 21
checkbox input "false"
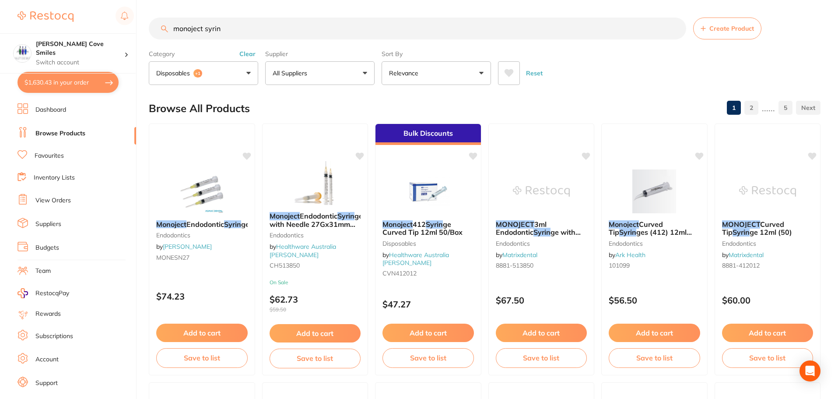
click at [247, 31] on input "monoject syrin" at bounding box center [417, 28] width 537 height 22
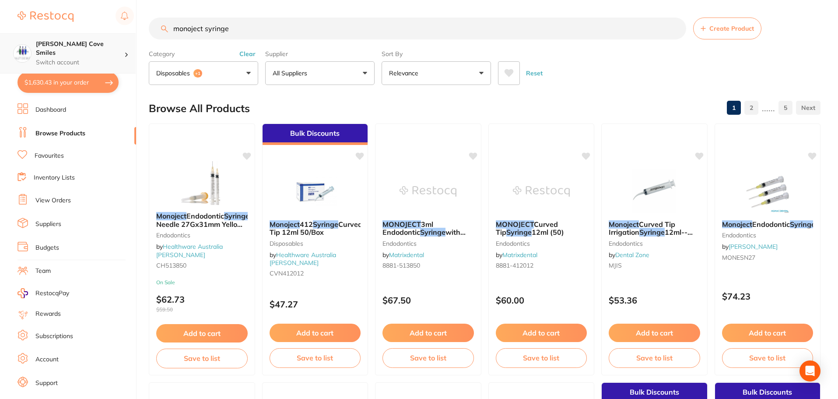
scroll to position [0, 0]
drag, startPoint x: 243, startPoint y: 28, endPoint x: 123, endPoint y: 54, distance: 122.3
click at [127, 53] on div "$1,630.43 [PERSON_NAME] Cove Smiles Switch account [PERSON_NAME] Cove Smiles $1…" at bounding box center [419, 199] width 838 height 399
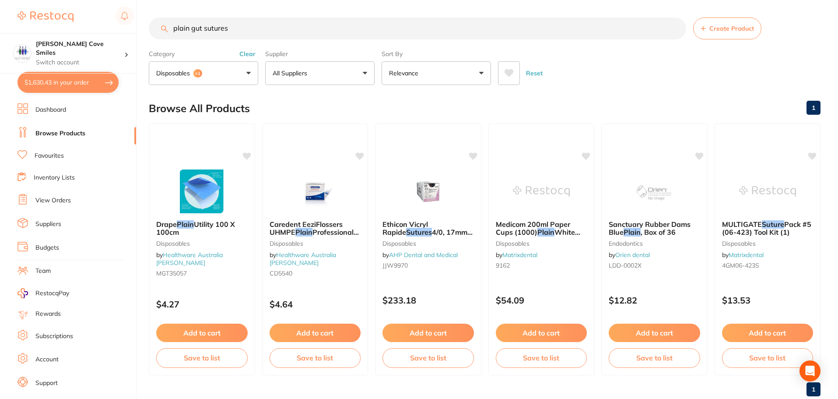
type input "plain gut sutures"
click at [244, 70] on button "disposables +1" at bounding box center [203, 73] width 109 height 24
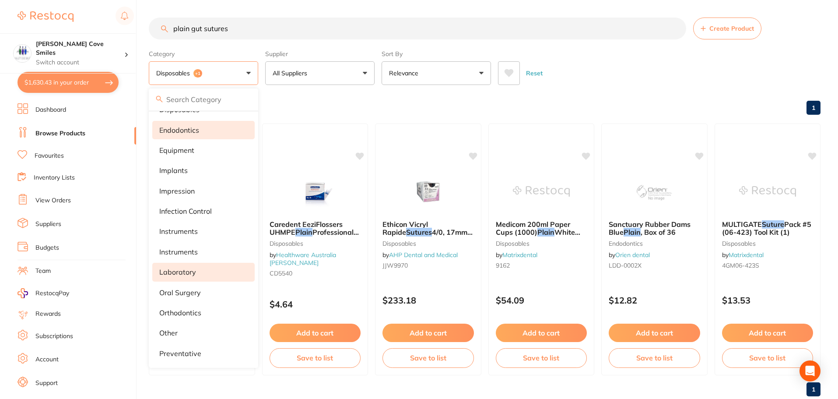
scroll to position [22, 0]
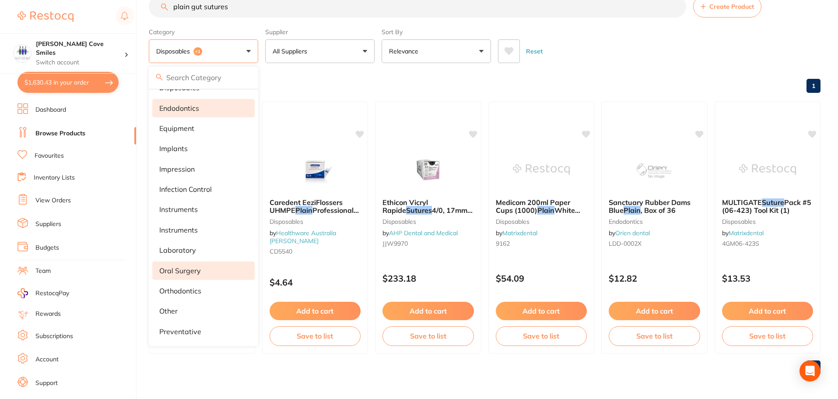
click at [186, 266] on p "oral surgery" at bounding box center [180, 270] width 42 height 8
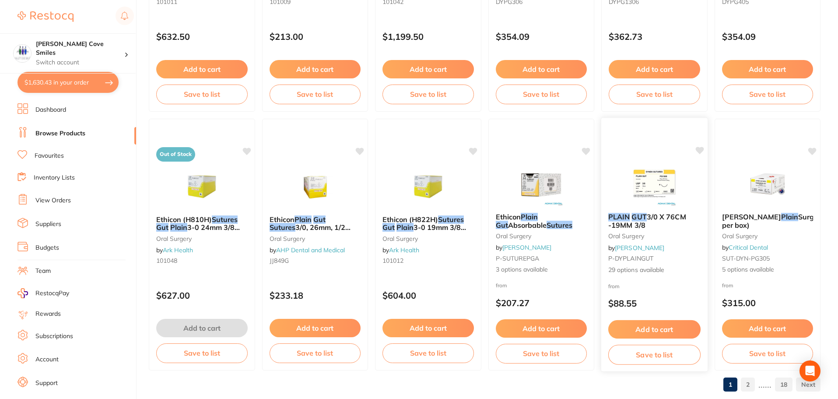
scroll to position [2090, 0]
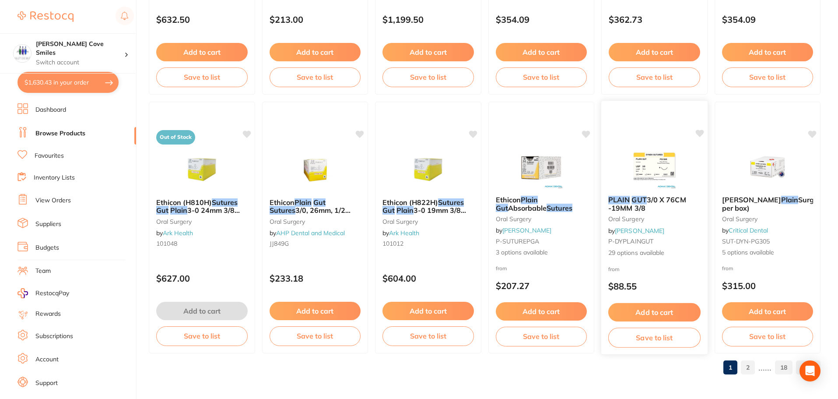
click at [673, 310] on button "Add to cart" at bounding box center [654, 312] width 92 height 19
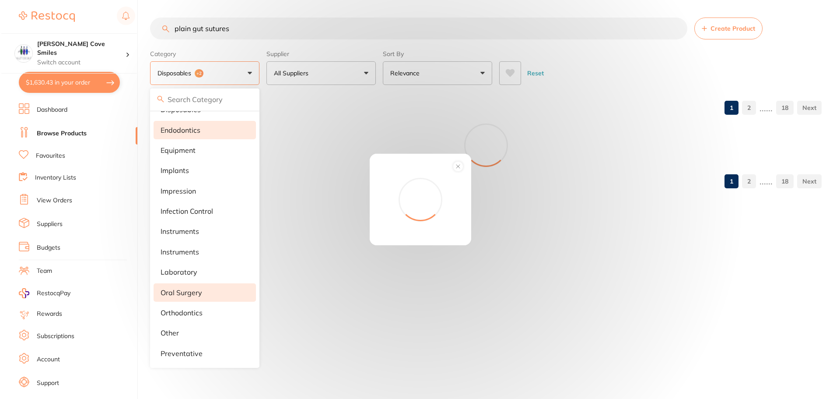
scroll to position [0, 0]
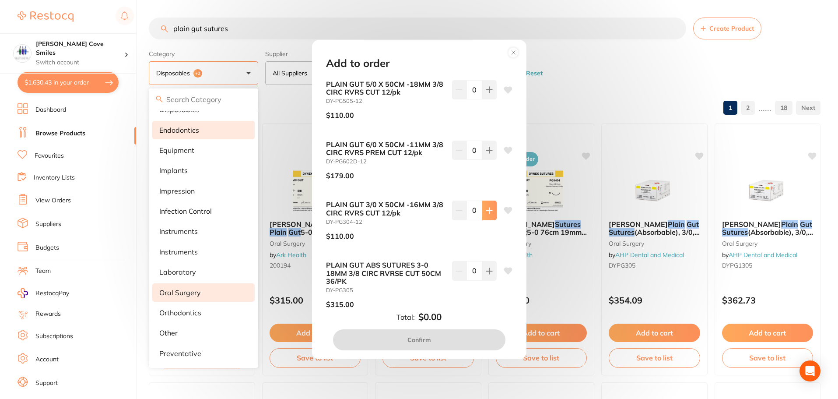
click at [486, 211] on icon at bounding box center [489, 210] width 7 height 7
type input "1"
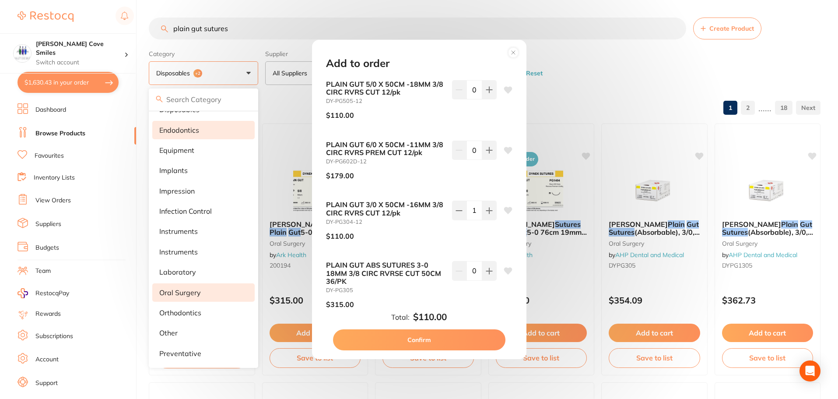
click at [447, 341] on button "Confirm" at bounding box center [419, 339] width 172 height 21
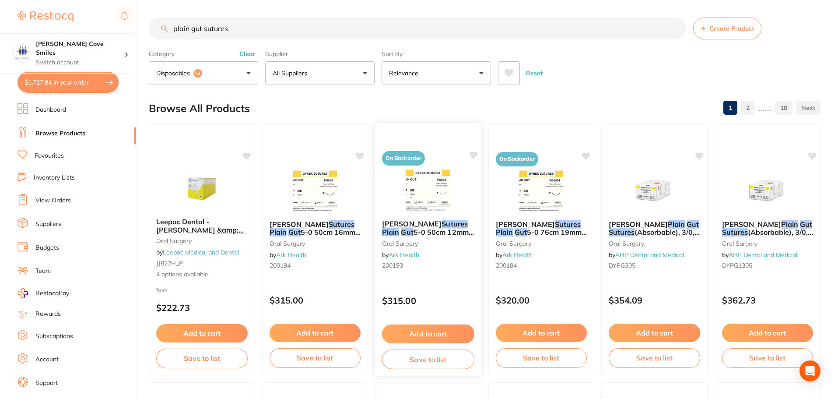
checkbox input "false"
click at [43, 78] on button "$1,751.43 in your order" at bounding box center [67, 82] width 101 height 21
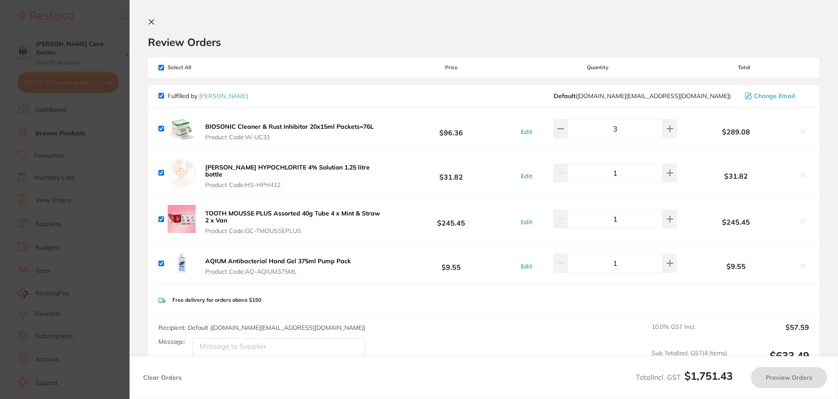
checkbox input "true"
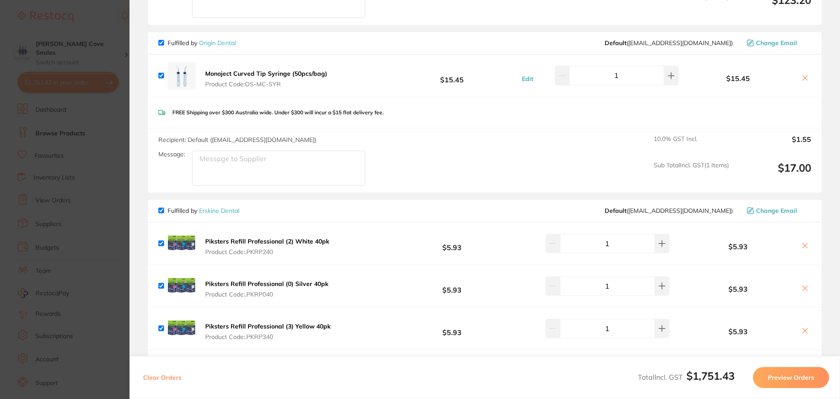
scroll to position [1311, 0]
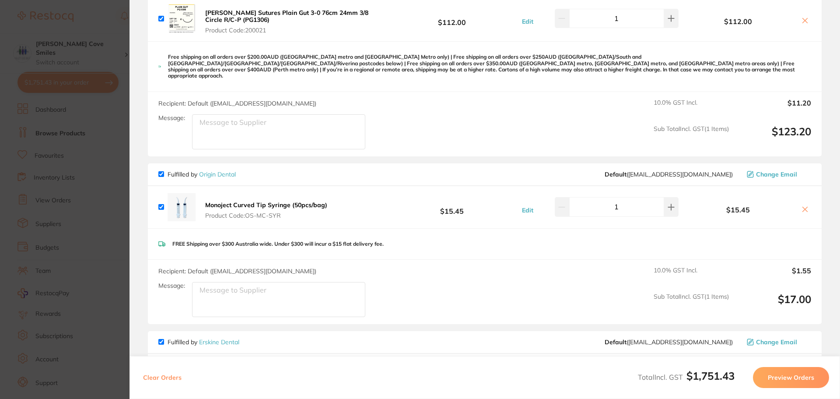
click at [803, 207] on icon at bounding box center [805, 209] width 5 height 5
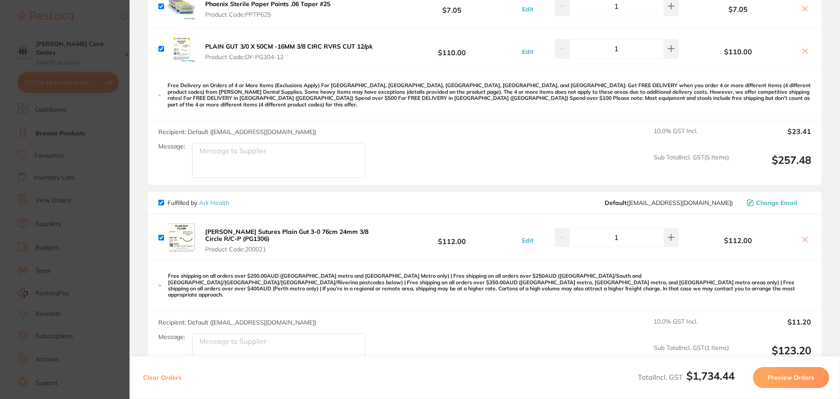
scroll to position [1094, 0]
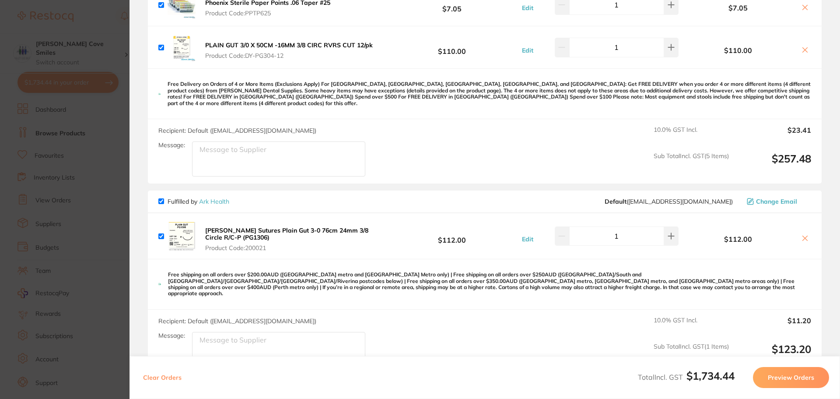
click at [803, 236] on icon at bounding box center [805, 238] width 5 height 5
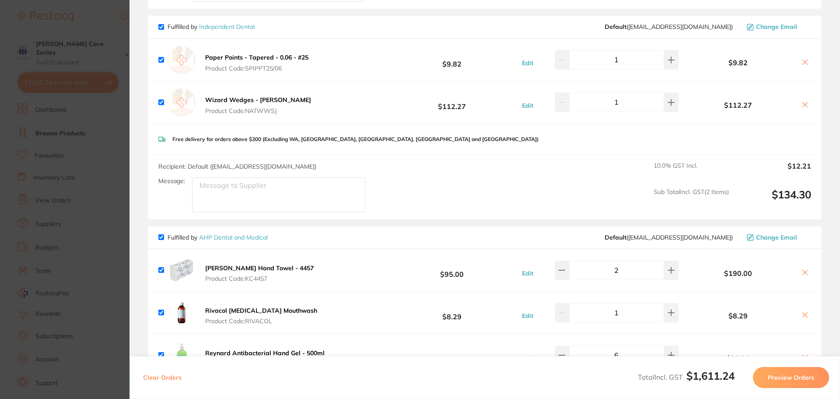
scroll to position [303, 0]
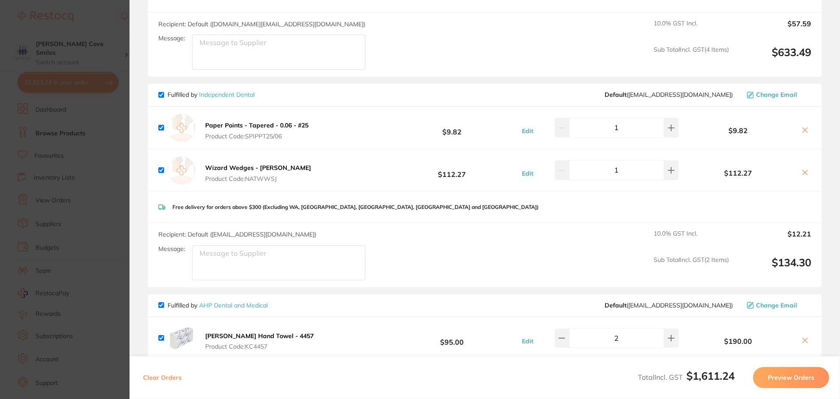
click at [801, 127] on icon at bounding box center [804, 129] width 7 height 7
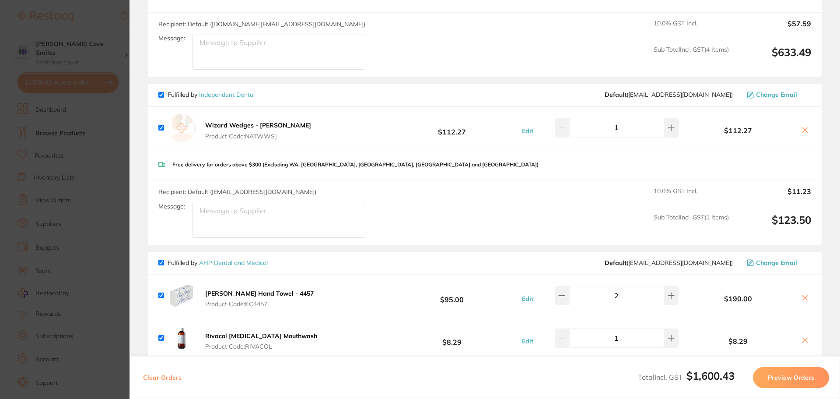
click at [801, 126] on icon at bounding box center [804, 129] width 7 height 7
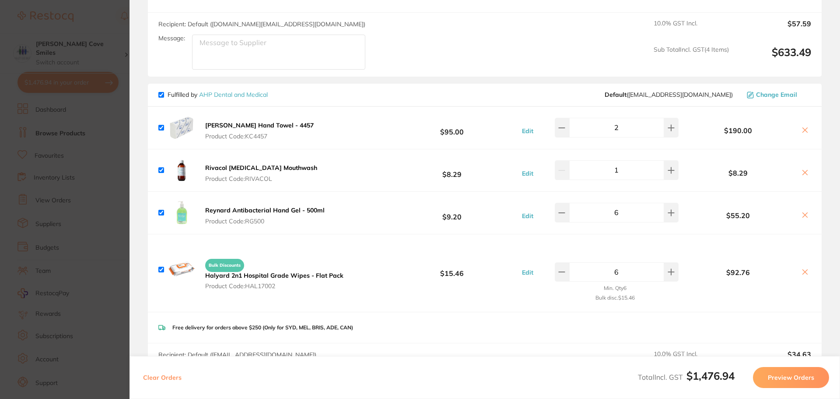
checkbox input "true"
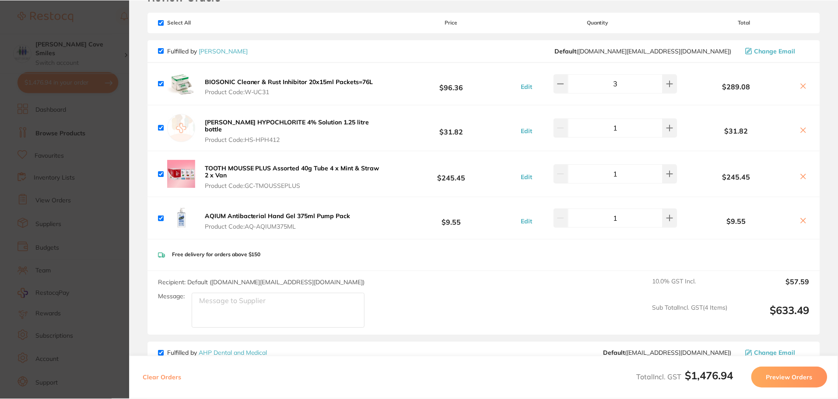
scroll to position [0, 0]
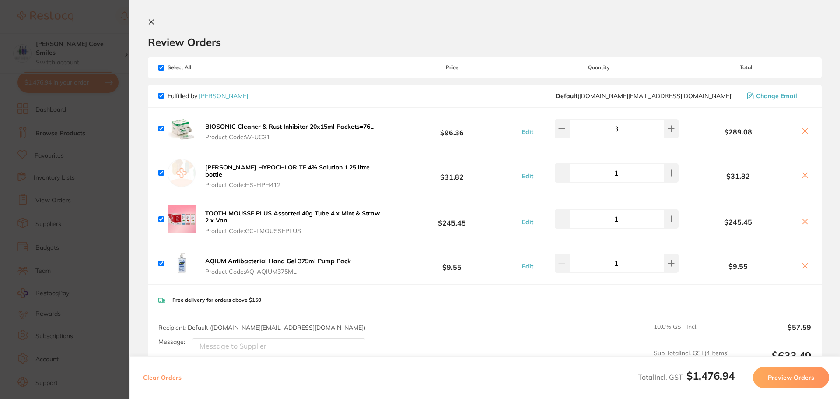
click at [150, 18] on section "Review Orders Your orders are being processed and we will notify you once we ha…" at bounding box center [484, 199] width 710 height 399
click at [150, 20] on icon at bounding box center [151, 21] width 7 height 7
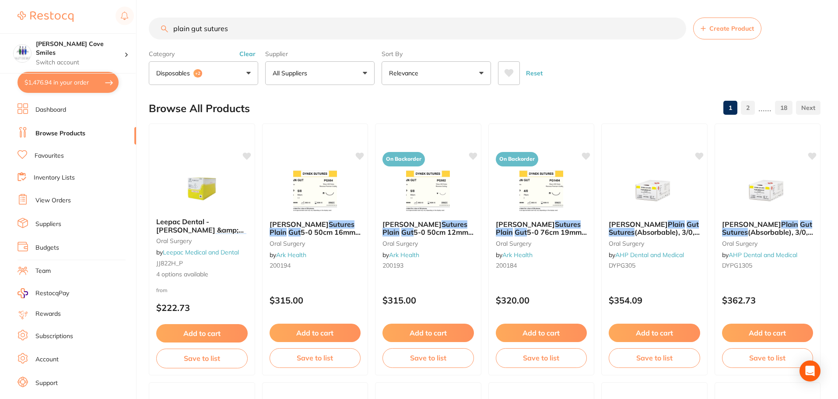
scroll to position [0, 0]
drag, startPoint x: 241, startPoint y: 28, endPoint x: 139, endPoint y: 49, distance: 103.7
click at [139, 49] on div "$1,476.94 [PERSON_NAME] Cove Smiles Switch account [PERSON_NAME] Cove Smiles $1…" at bounding box center [419, 199] width 838 height 399
type input "w"
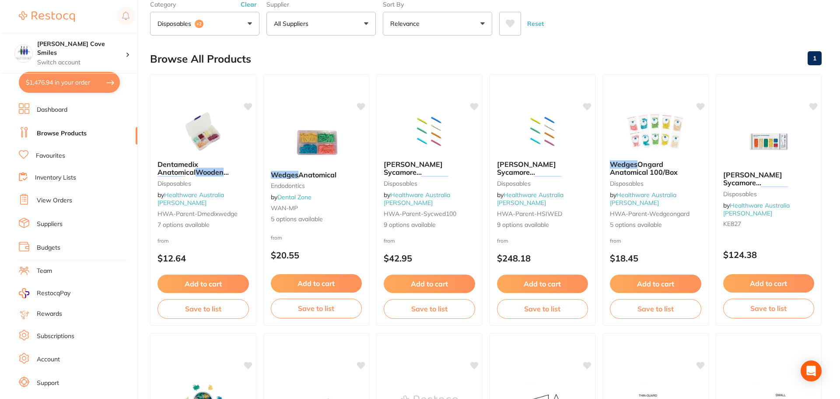
scroll to position [0, 0]
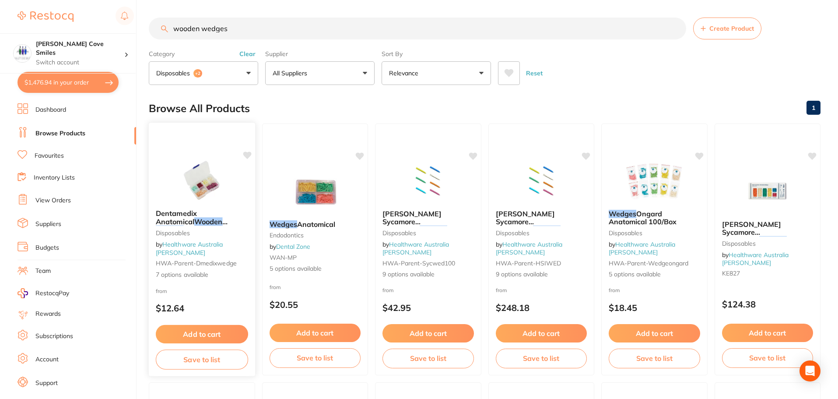
type input "wooden wedges"
click at [207, 332] on button "Add to cart" at bounding box center [202, 334] width 92 height 19
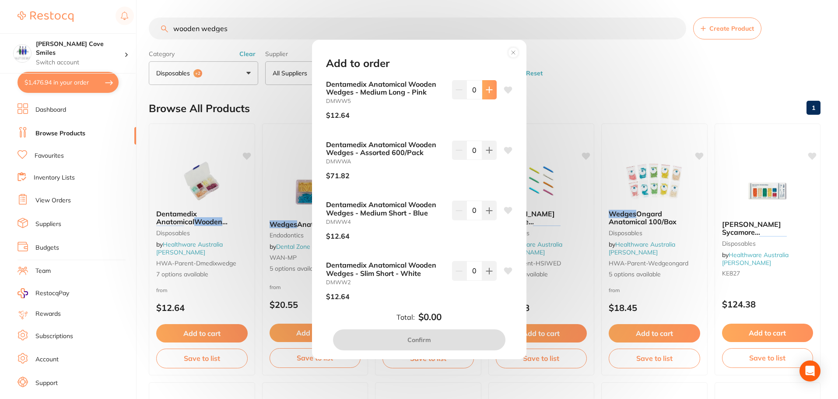
click at [487, 91] on icon at bounding box center [489, 90] width 6 height 6
type input "1"
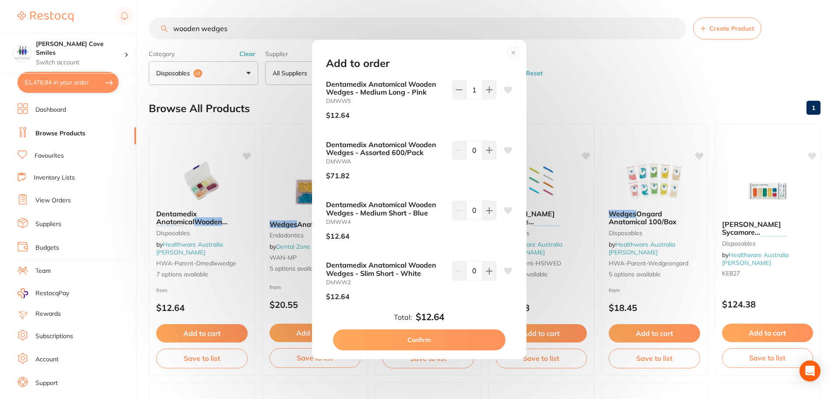
click at [440, 339] on button "Confirm" at bounding box center [419, 339] width 172 height 21
checkbox input "false"
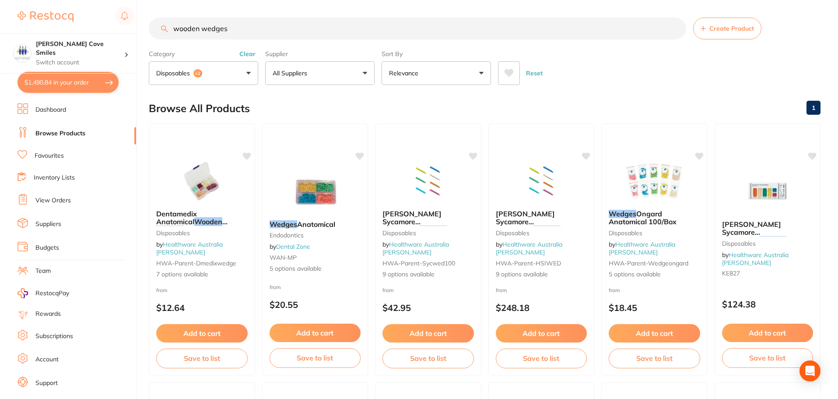
click at [63, 83] on button "$1,490.84 in your order" at bounding box center [67, 82] width 101 height 21
checkbox input "true"
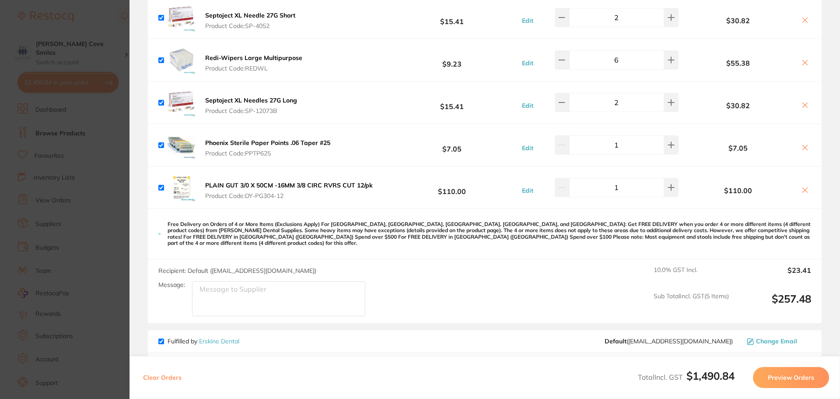
scroll to position [656, 0]
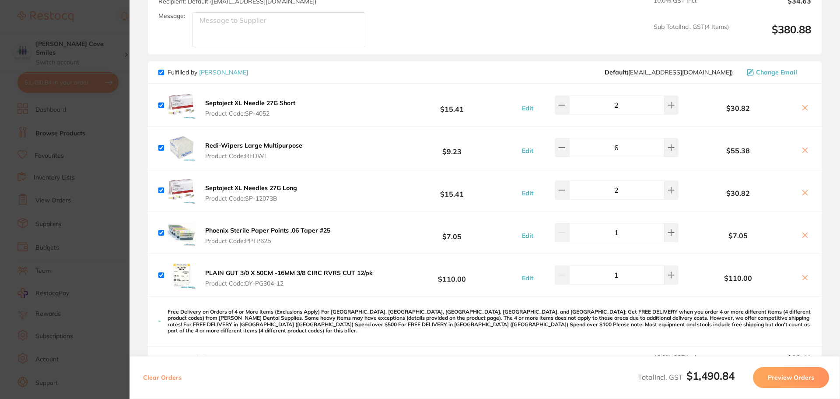
click at [227, 226] on b "Phoenix Sterile Paper Points .06 Taper #25" at bounding box center [267, 230] width 125 height 8
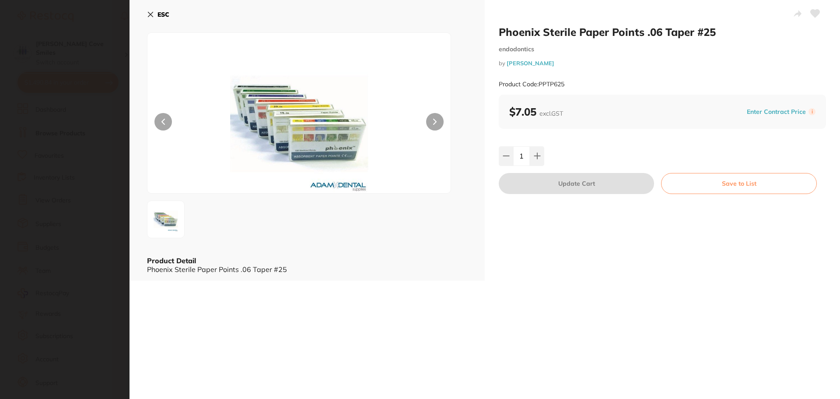
click at [154, 13] on icon at bounding box center [150, 14] width 7 height 7
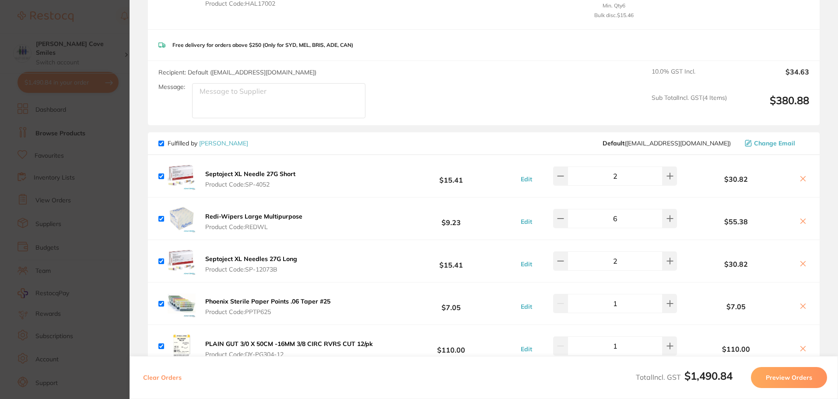
scroll to position [525, 0]
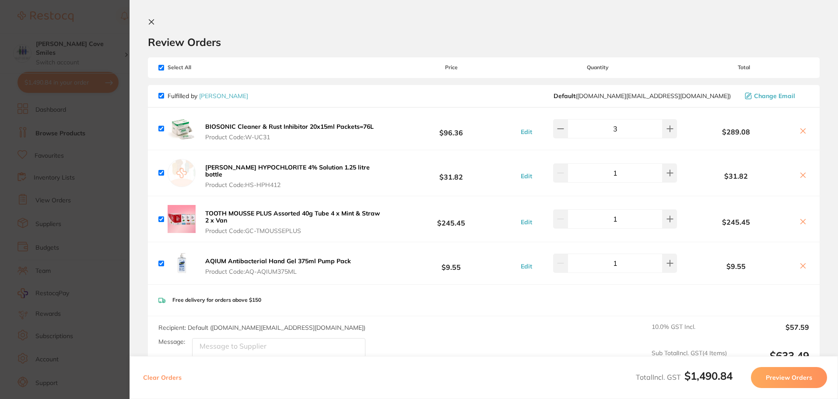
click at [150, 22] on icon at bounding box center [151, 21] width 7 height 7
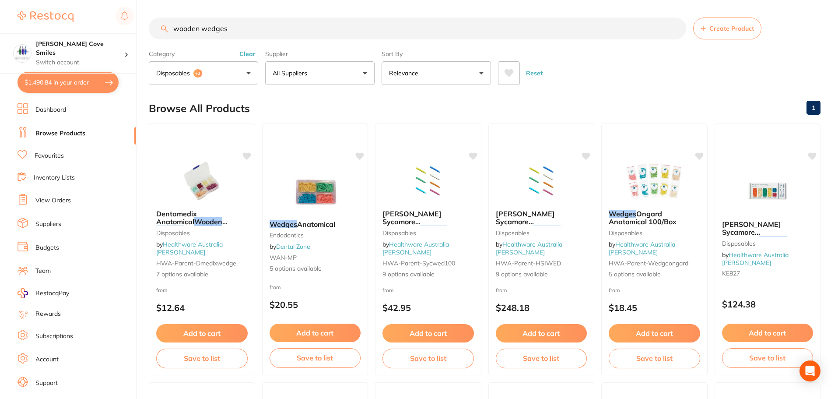
scroll to position [0, 0]
drag, startPoint x: 237, startPoint y: 30, endPoint x: 101, endPoint y: 35, distance: 135.7
click at [125, 41] on div "$1,490.84 Hallett Cove Smiles Switch account Hallett Cove Smiles $1,490.84 in y…" at bounding box center [419, 199] width 838 height 399
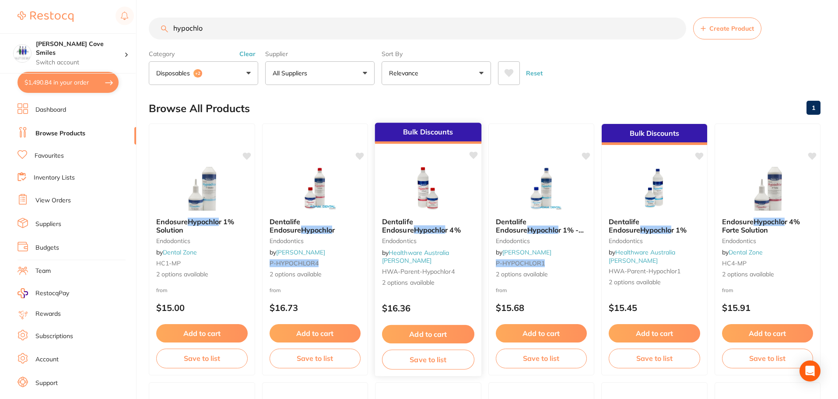
type input "hypochlo"
click at [420, 210] on img at bounding box center [427, 188] width 57 height 44
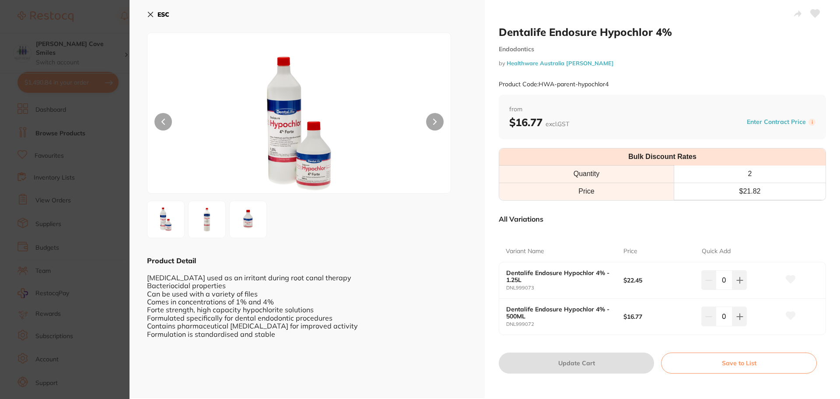
click at [148, 12] on icon at bounding box center [150, 14] width 5 height 5
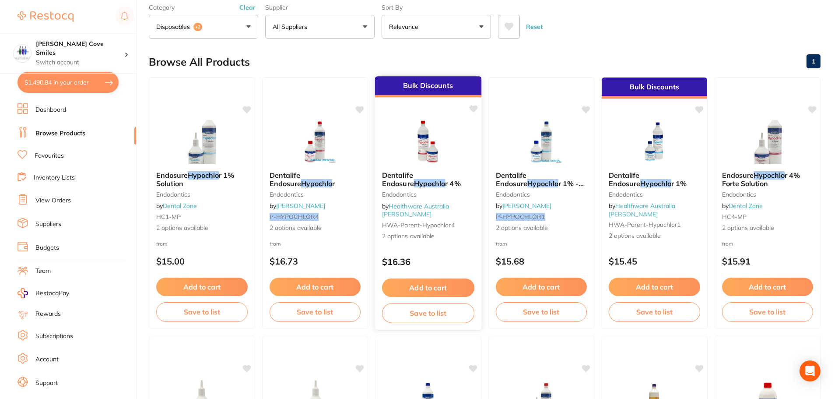
scroll to position [44, 0]
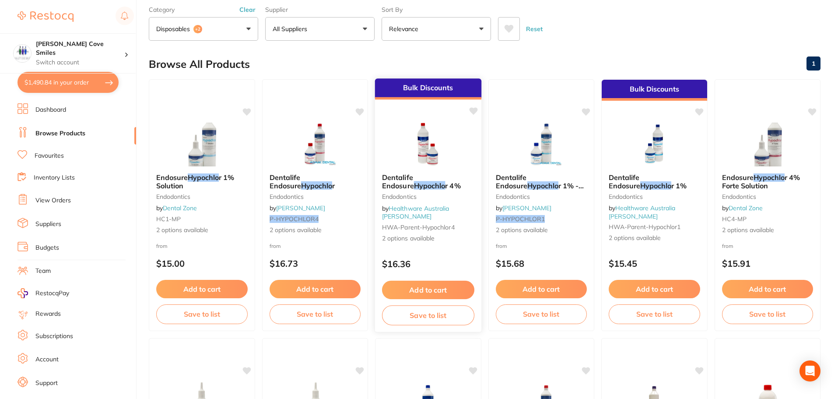
click at [438, 285] on button "Add to cart" at bounding box center [428, 289] width 92 height 19
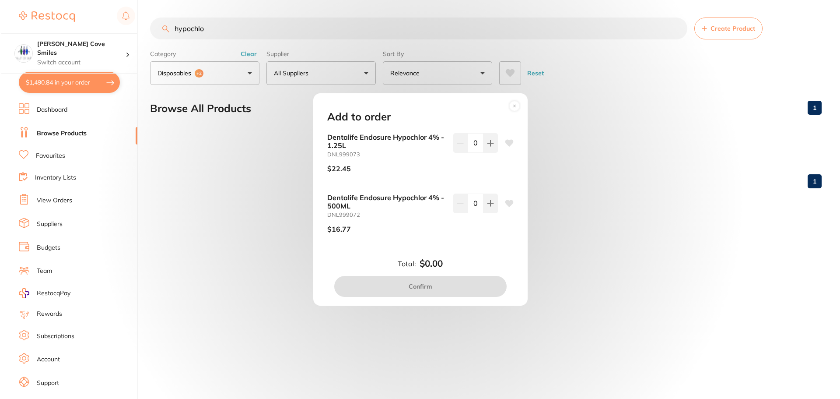
scroll to position [0, 0]
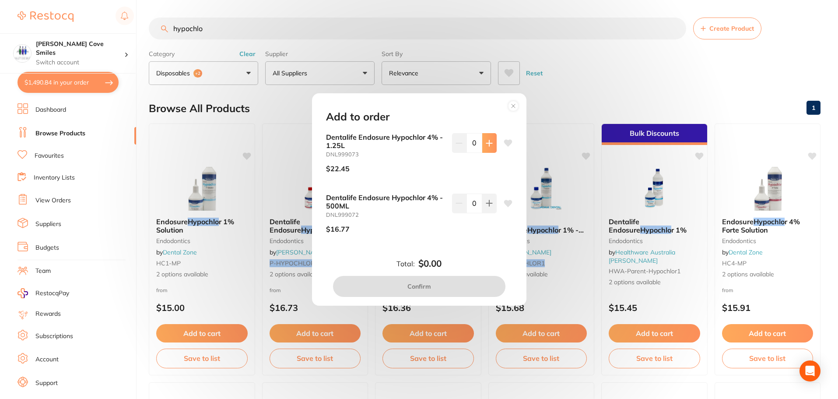
click at [487, 143] on icon at bounding box center [489, 143] width 6 height 6
type input "1"
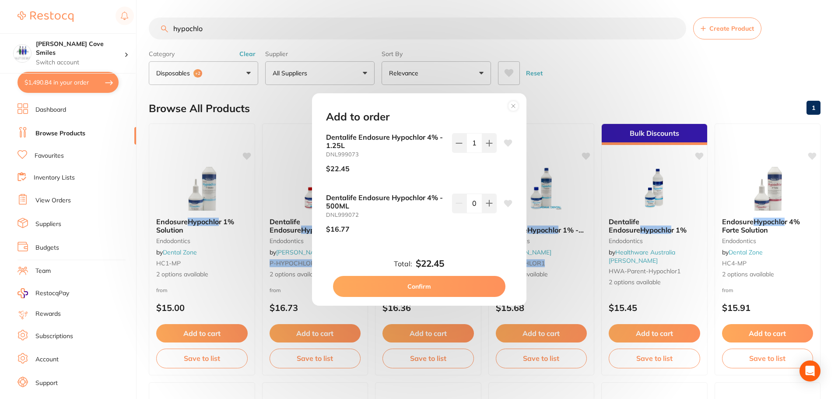
click at [469, 286] on button "Confirm" at bounding box center [419, 286] width 172 height 21
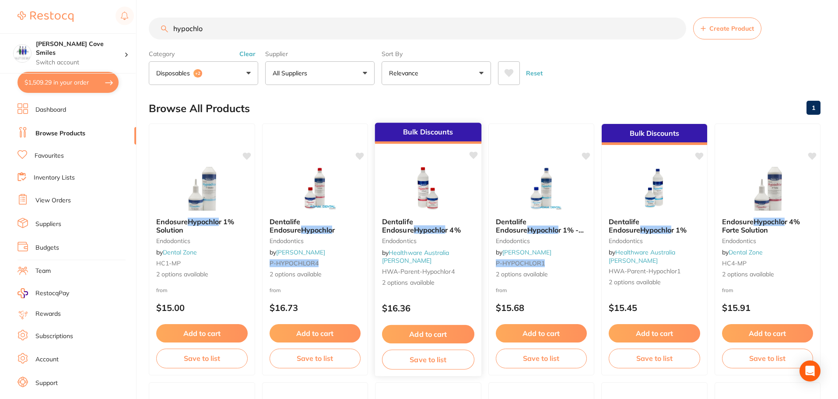
checkbox input "false"
click at [71, 82] on button "$1,515.54 in your order" at bounding box center [67, 82] width 101 height 21
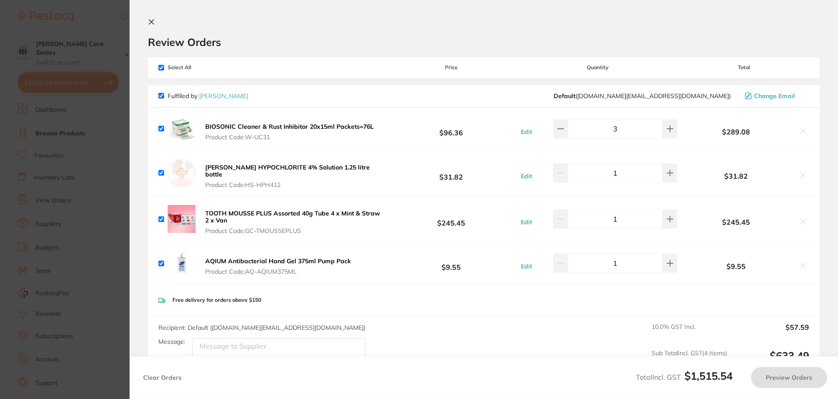
checkbox input "true"
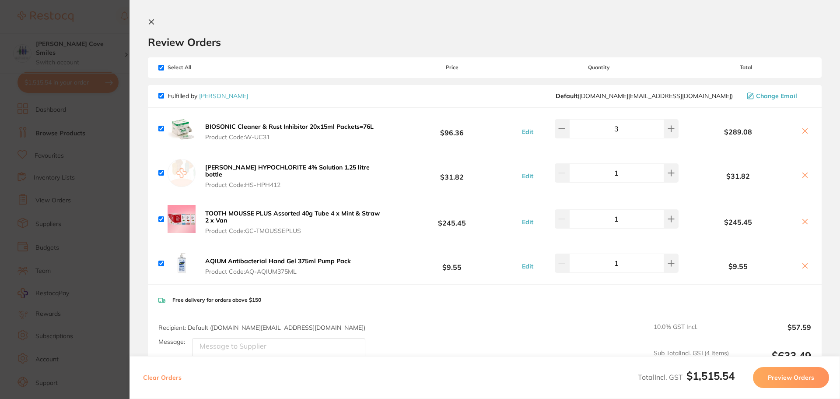
click at [804, 171] on icon at bounding box center [804, 174] width 7 height 7
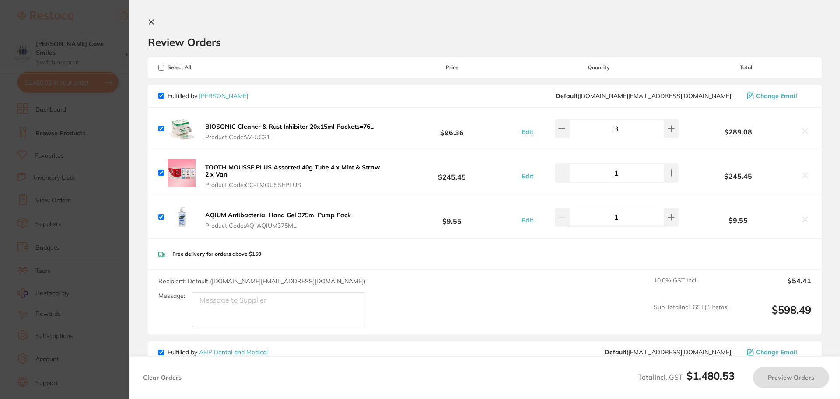
checkbox input "true"
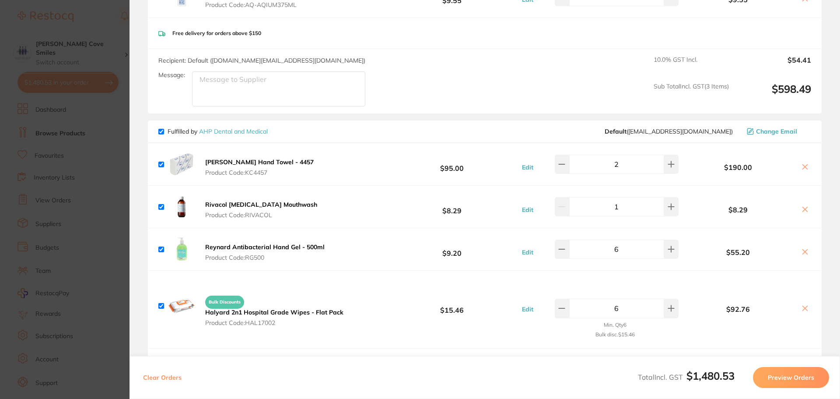
scroll to position [219, 0]
click at [277, 313] on b "Halyard 2n1 Hospital Grade Wipes - Flat Pack" at bounding box center [274, 314] width 138 height 8
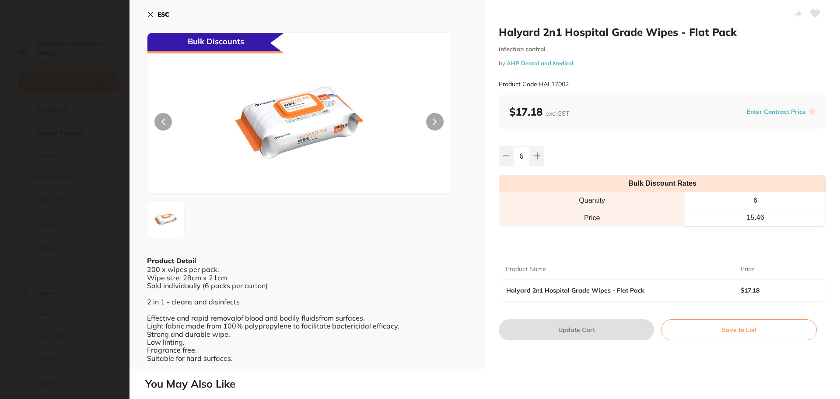
click at [156, 17] on button "ESC" at bounding box center [158, 14] width 22 height 15
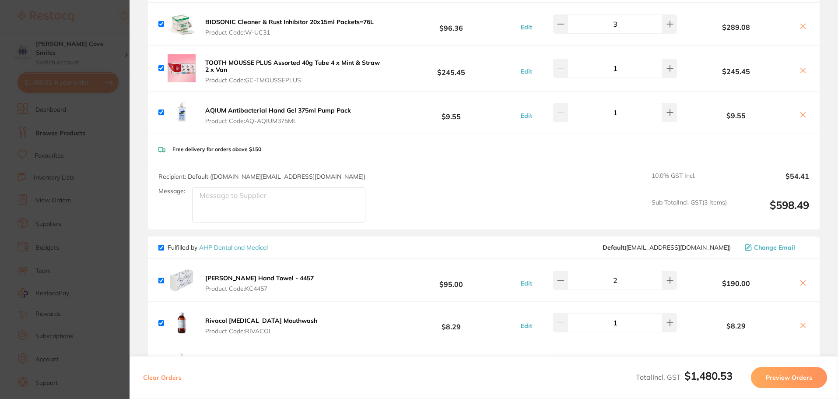
scroll to position [0, 0]
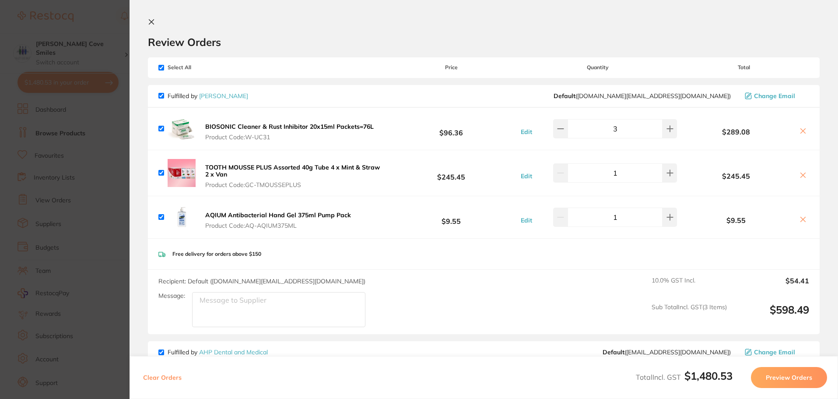
click at [148, 18] on icon at bounding box center [151, 21] width 7 height 7
